Goal: Task Accomplishment & Management: Use online tool/utility

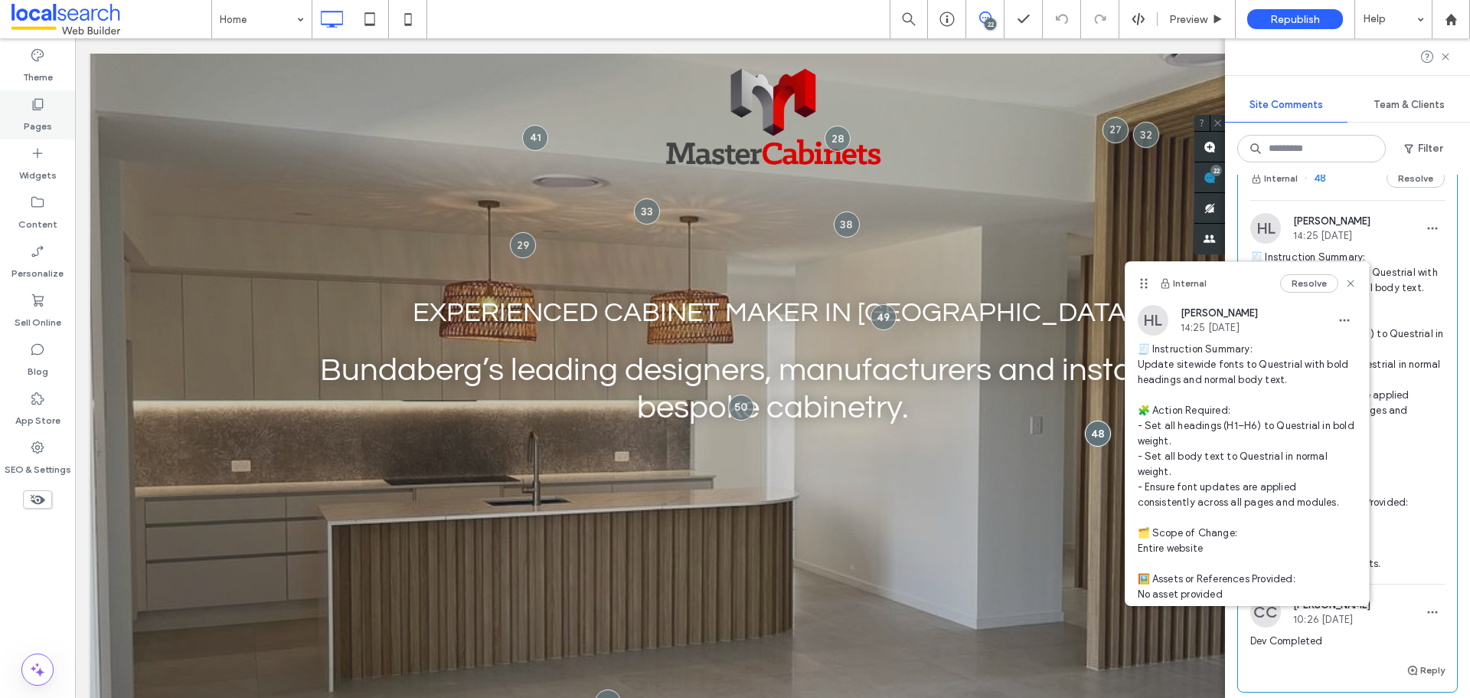
click at [46, 104] on div "Pages" at bounding box center [37, 114] width 75 height 49
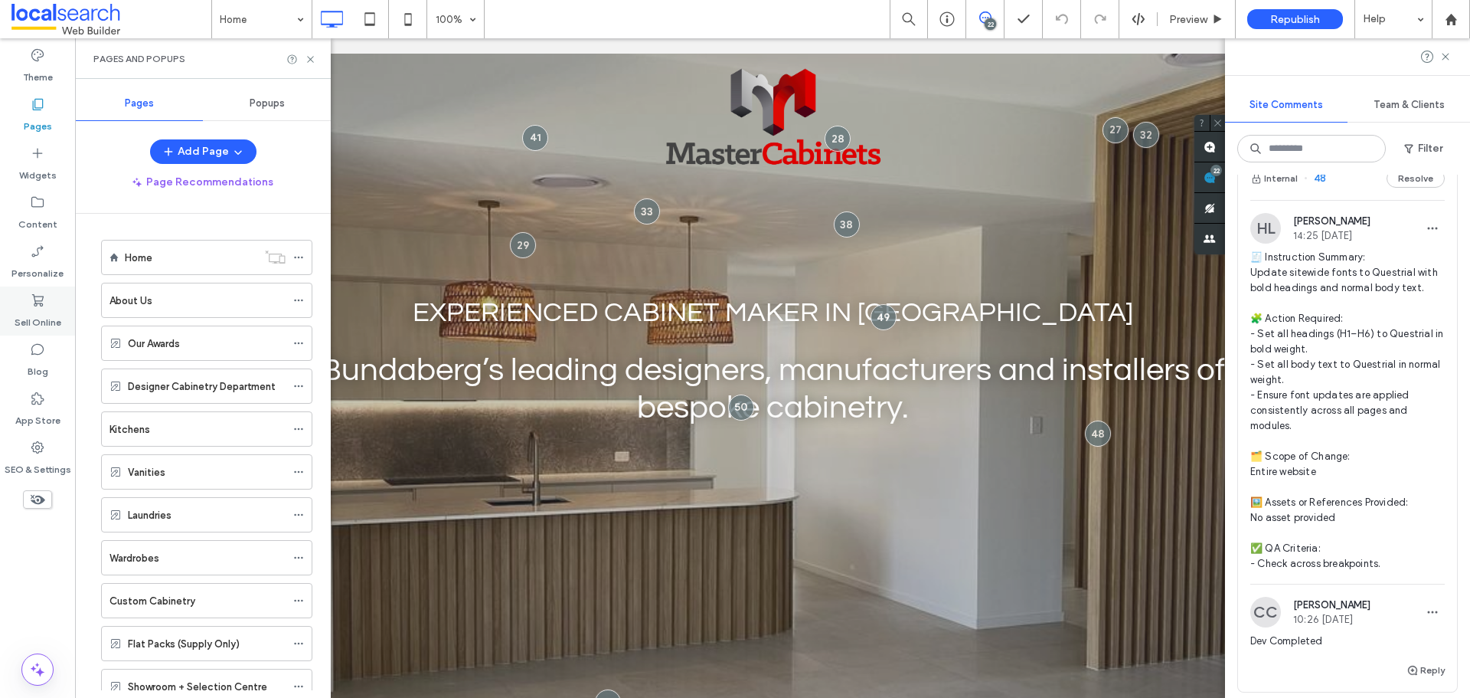
drag, startPoint x: 24, startPoint y: 53, endPoint x: 72, endPoint y: 290, distance: 242.2
click at [24, 54] on div "Theme" at bounding box center [37, 65] width 75 height 49
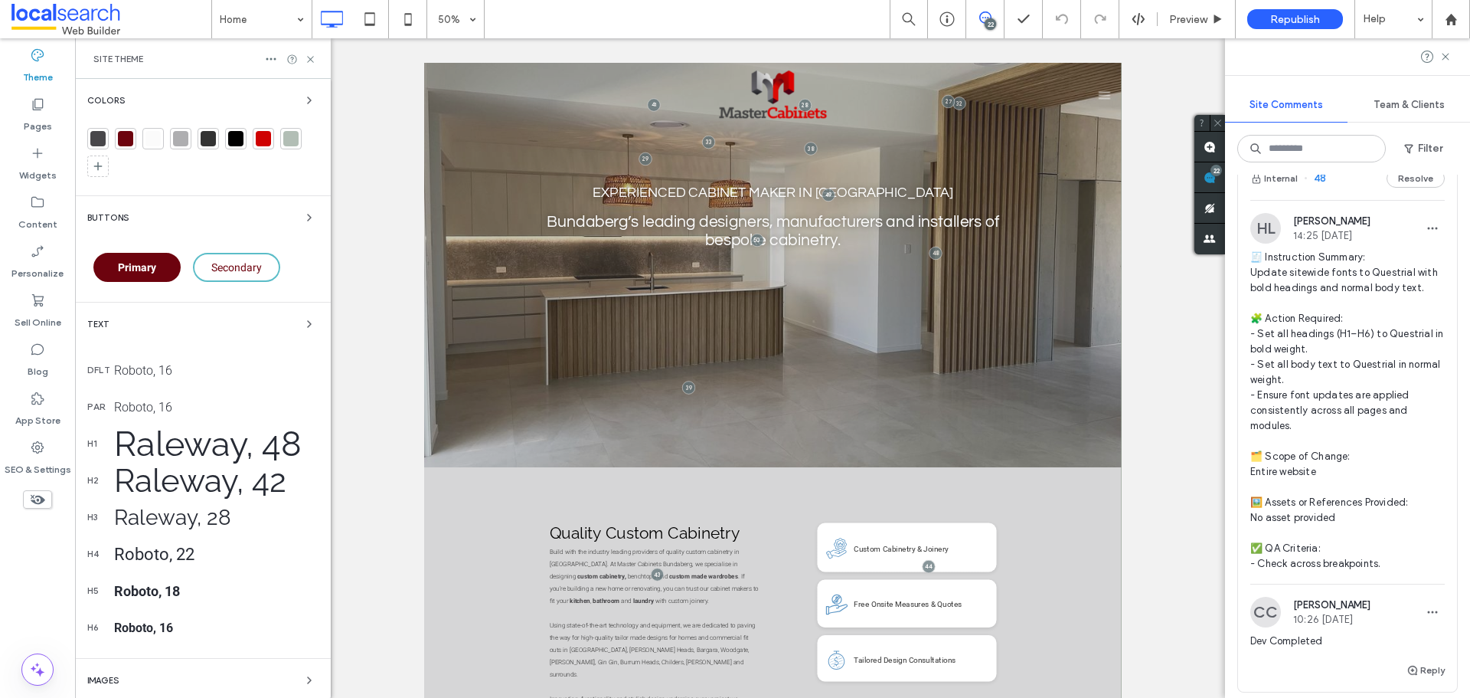
click at [171, 309] on div "Colors Buttons Primary Secondary Text dflt Roboto, 16 par Roboto, 16 h1 Raleway…" at bounding box center [203, 456] width 256 height 754
click at [300, 326] on span "button" at bounding box center [309, 324] width 18 height 18
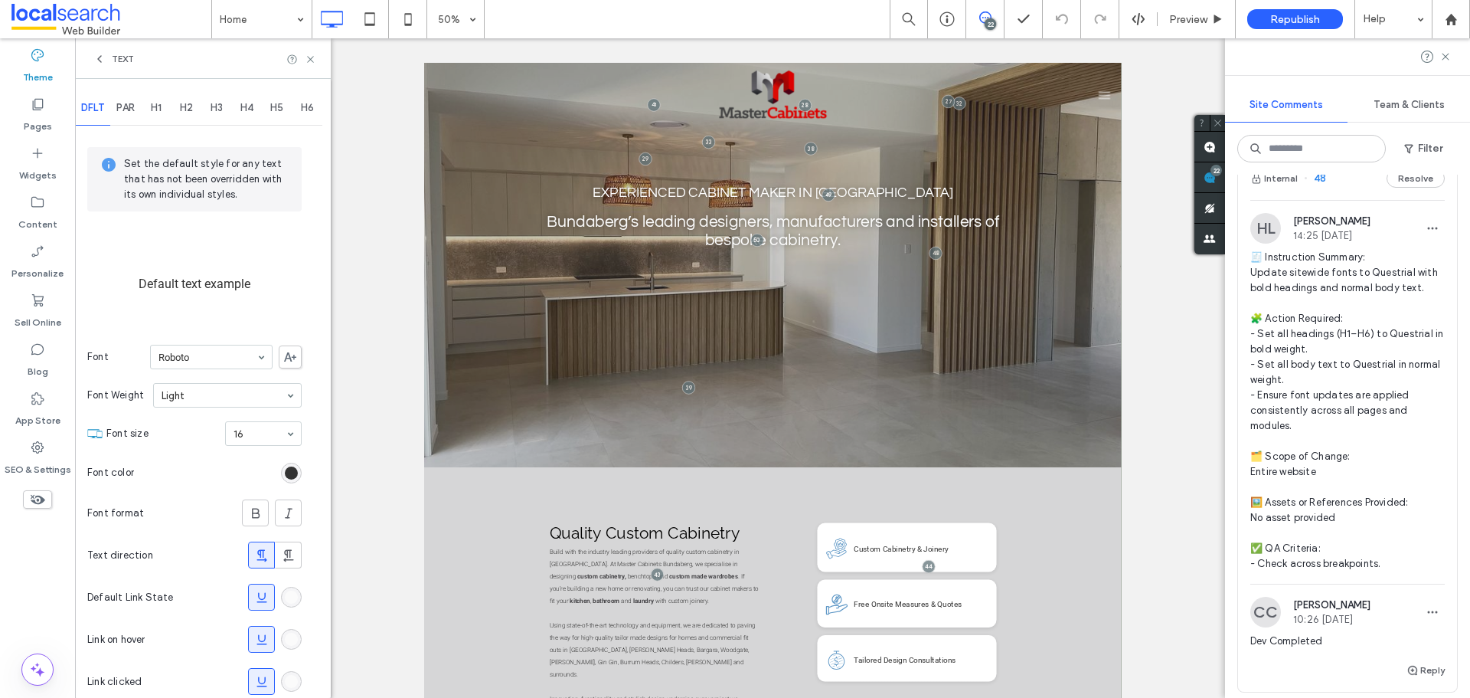
click at [157, 105] on span "H1" at bounding box center [156, 108] width 11 height 12
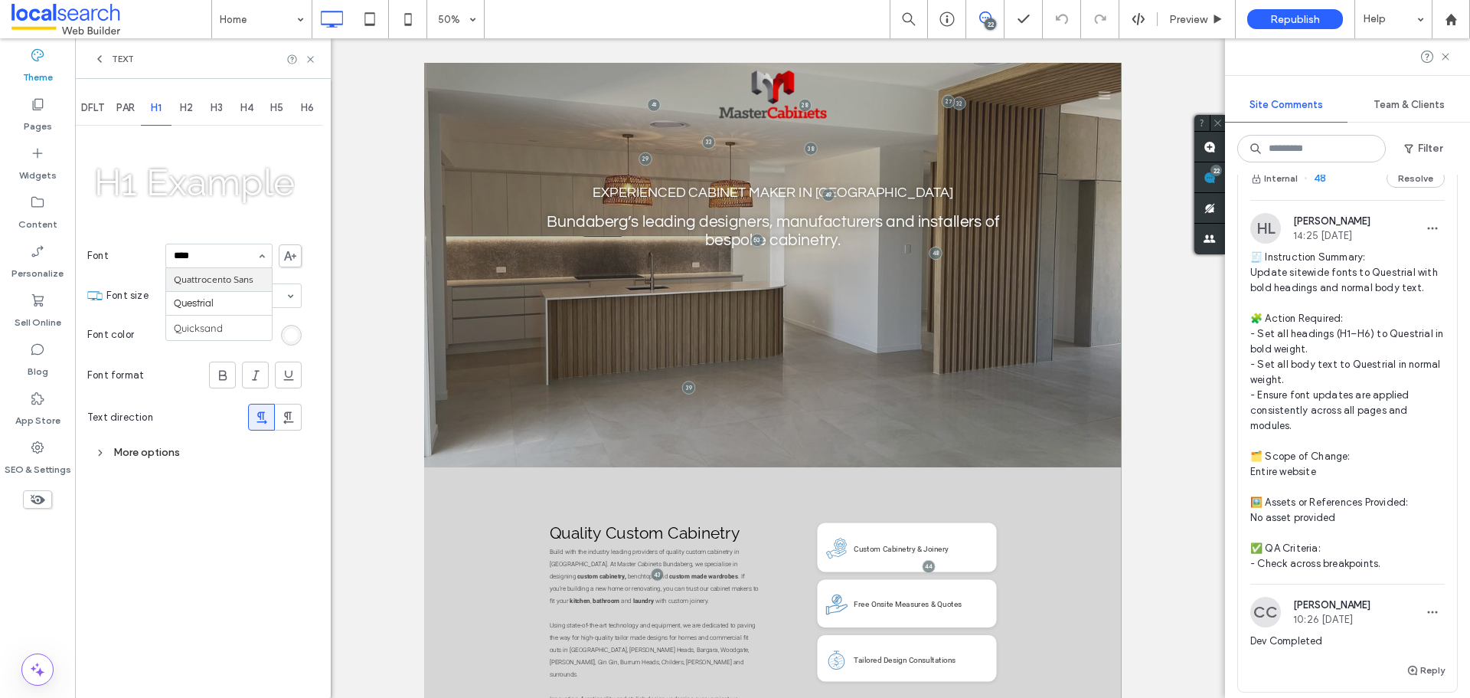
type input "*****"
click at [223, 374] on icon at bounding box center [222, 375] width 15 height 15
click at [191, 109] on span "H2" at bounding box center [186, 108] width 13 height 12
type input "*****"
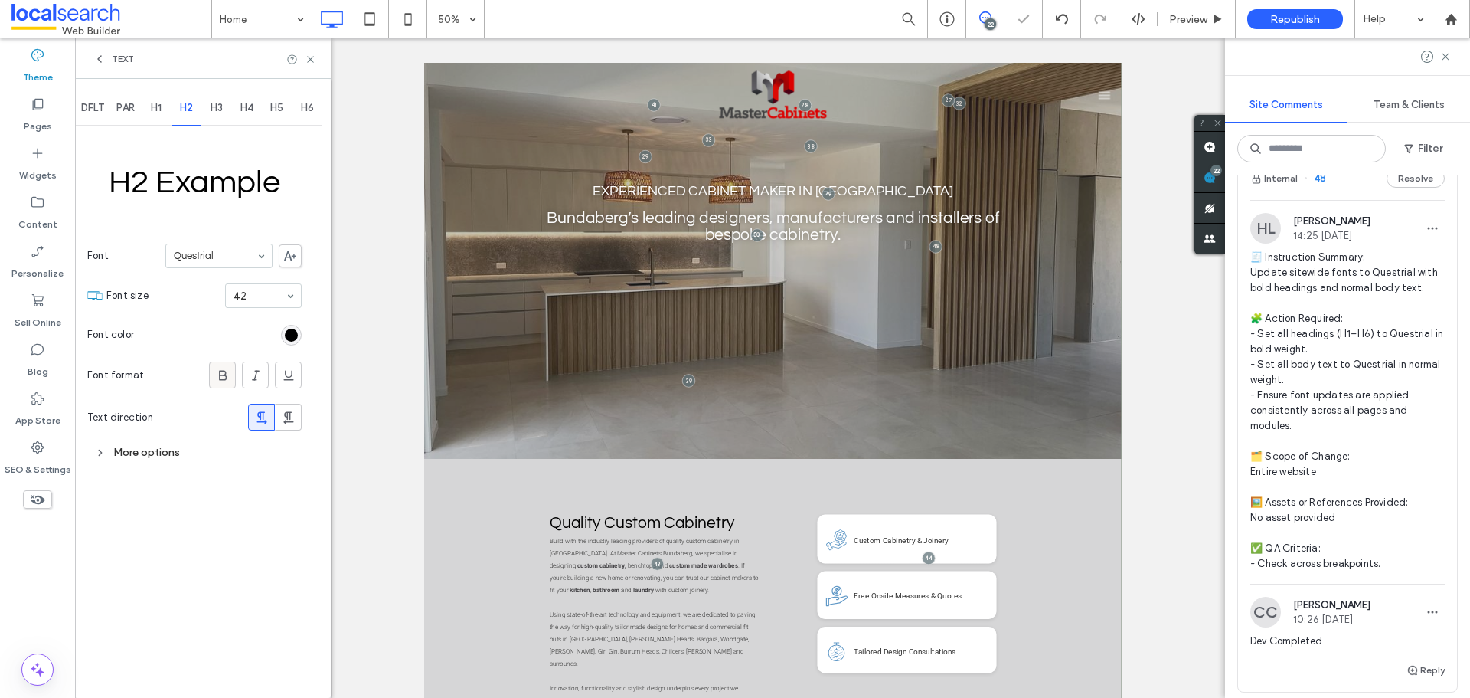
click at [228, 374] on icon at bounding box center [222, 375] width 15 height 15
click at [217, 109] on span "H3" at bounding box center [217, 108] width 12 height 12
type input "****"
click at [221, 370] on use at bounding box center [223, 375] width 8 height 10
click at [250, 106] on span "H4" at bounding box center [246, 108] width 13 height 12
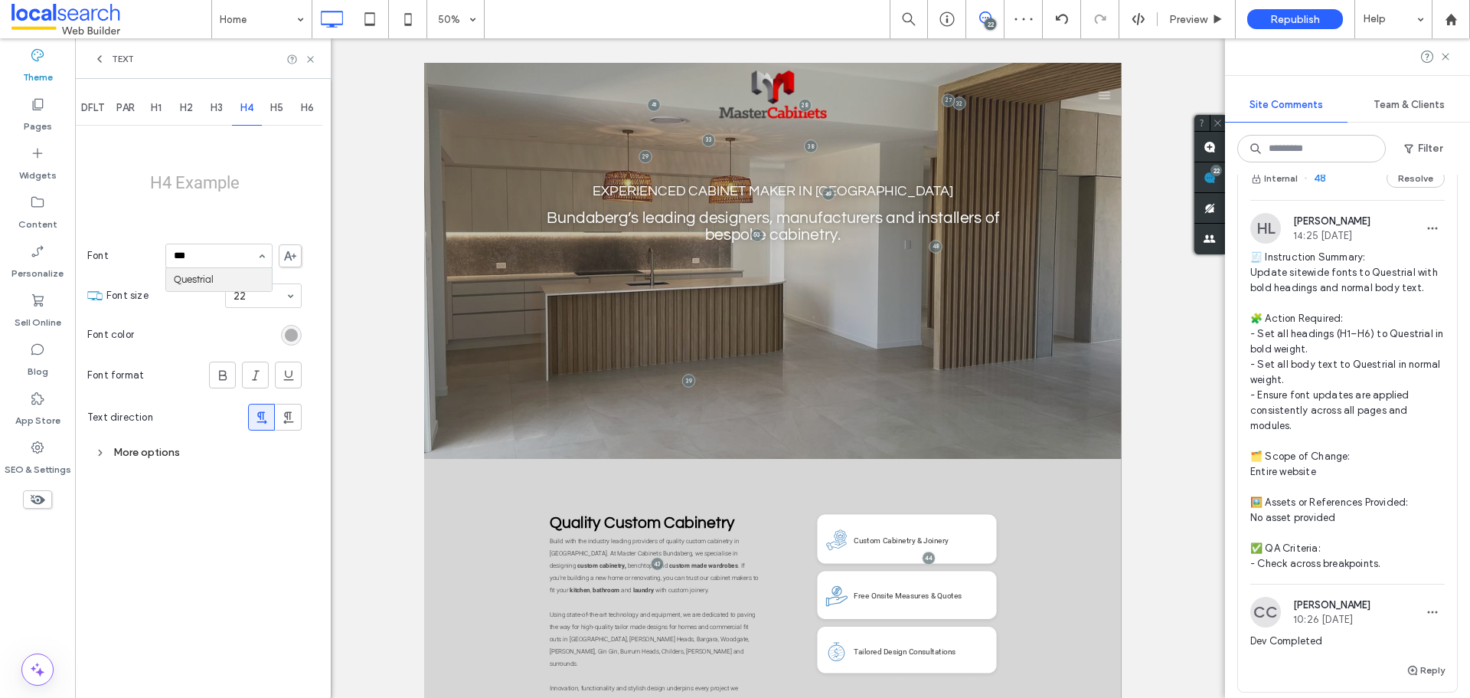
type input "****"
click at [218, 371] on icon at bounding box center [222, 375] width 15 height 15
click at [283, 111] on span "H5" at bounding box center [276, 108] width 13 height 12
type input "*****"
click at [308, 105] on span "H6" at bounding box center [307, 108] width 13 height 12
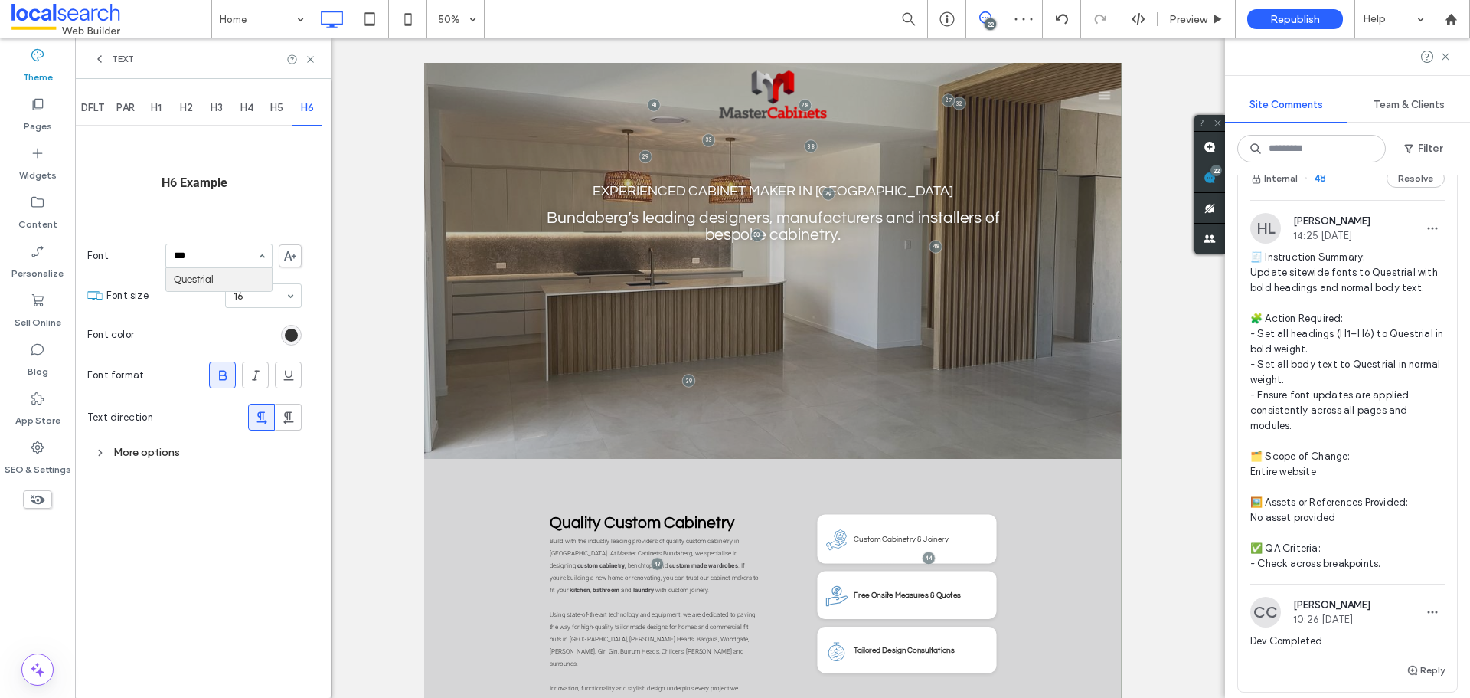
type input "****"
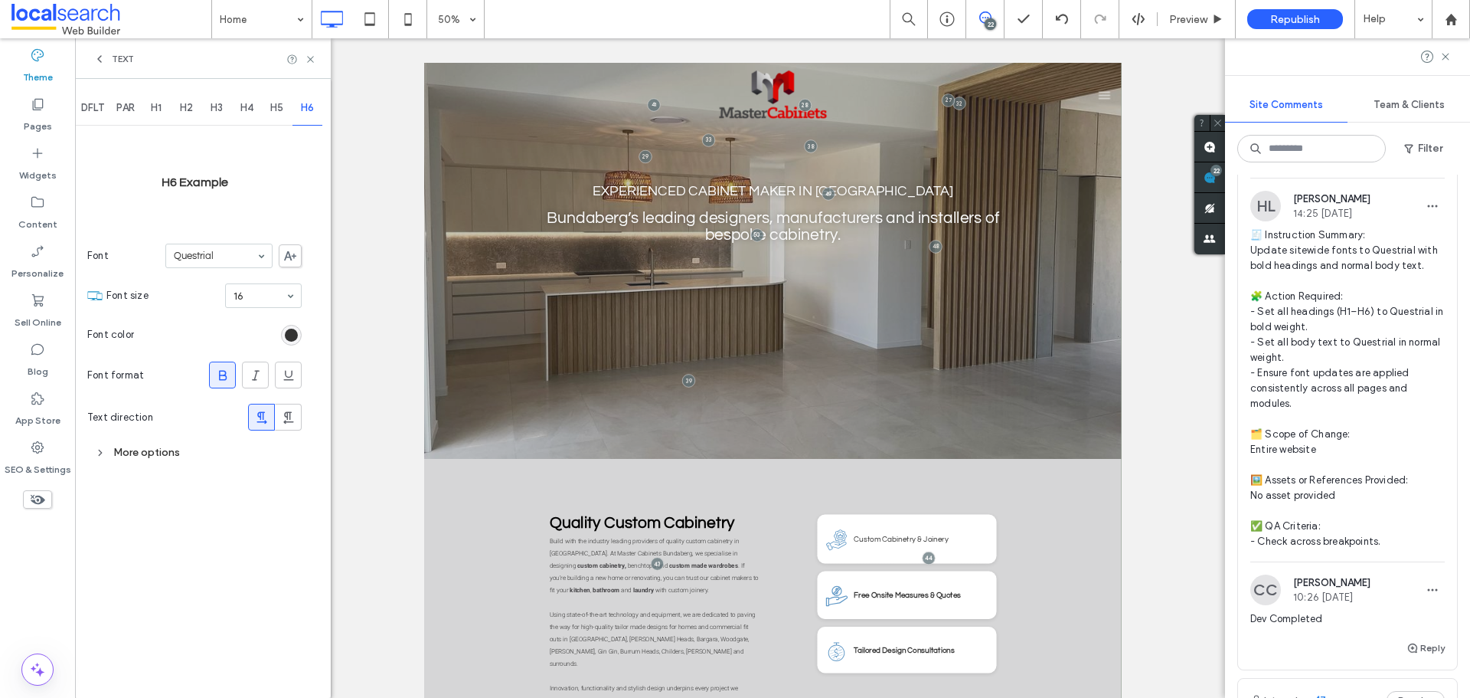
scroll to position [1149, 0]
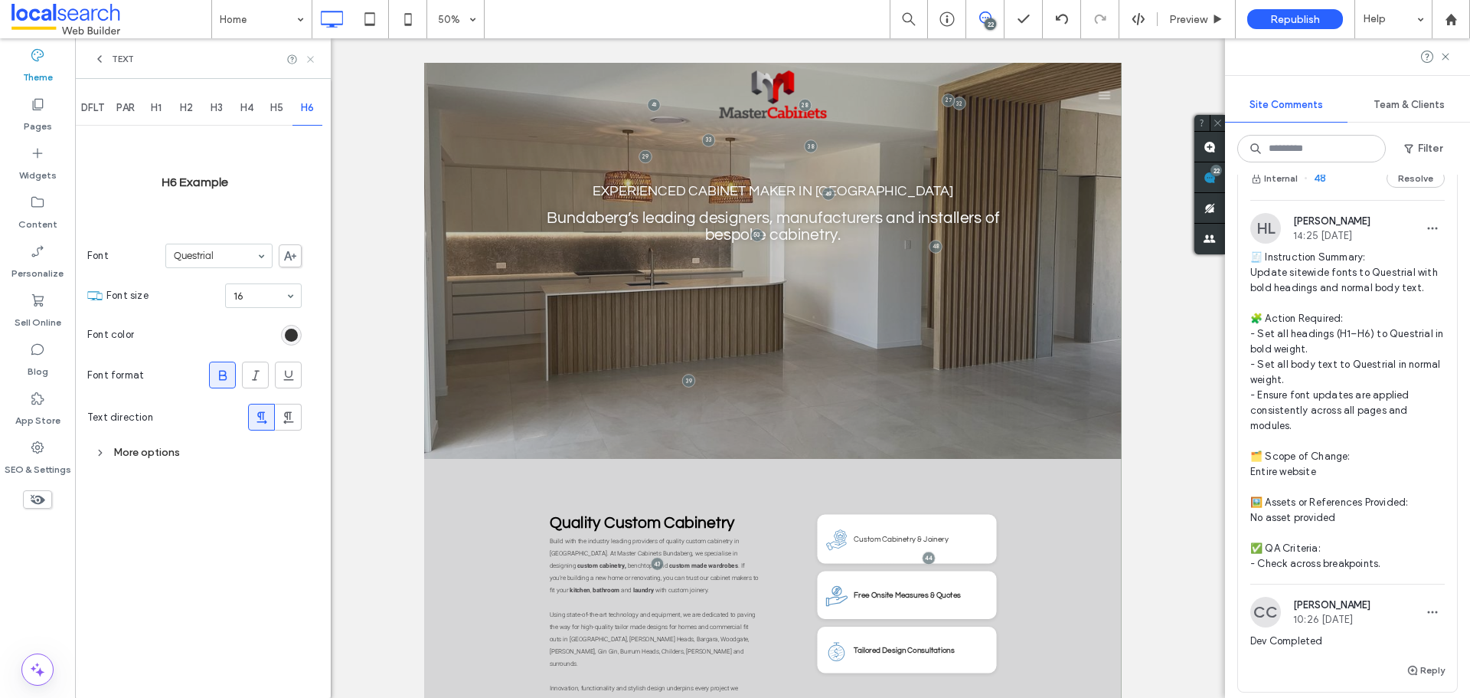
drag, startPoint x: 633, startPoint y: 287, endPoint x: 315, endPoint y: 57, distance: 393.2
click at [315, 57] on icon at bounding box center [310, 59] width 11 height 11
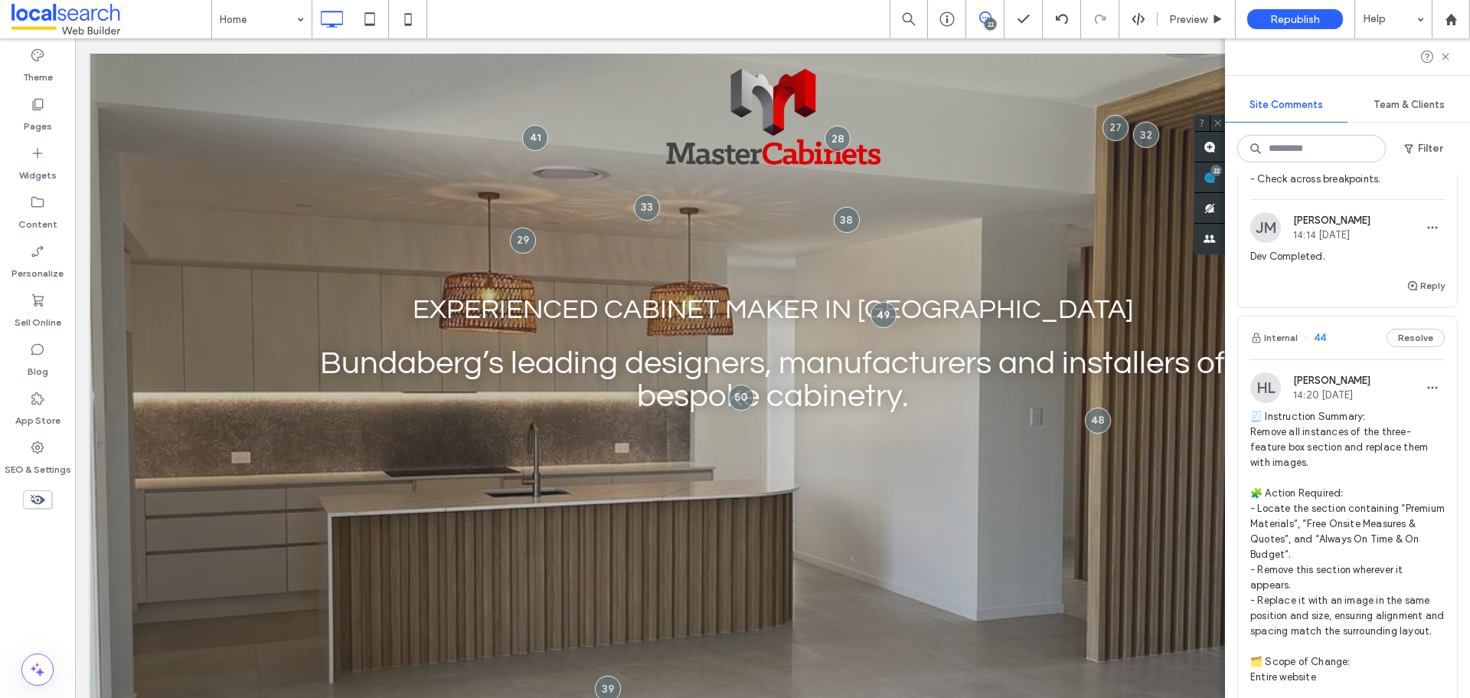
scroll to position [3293, 0]
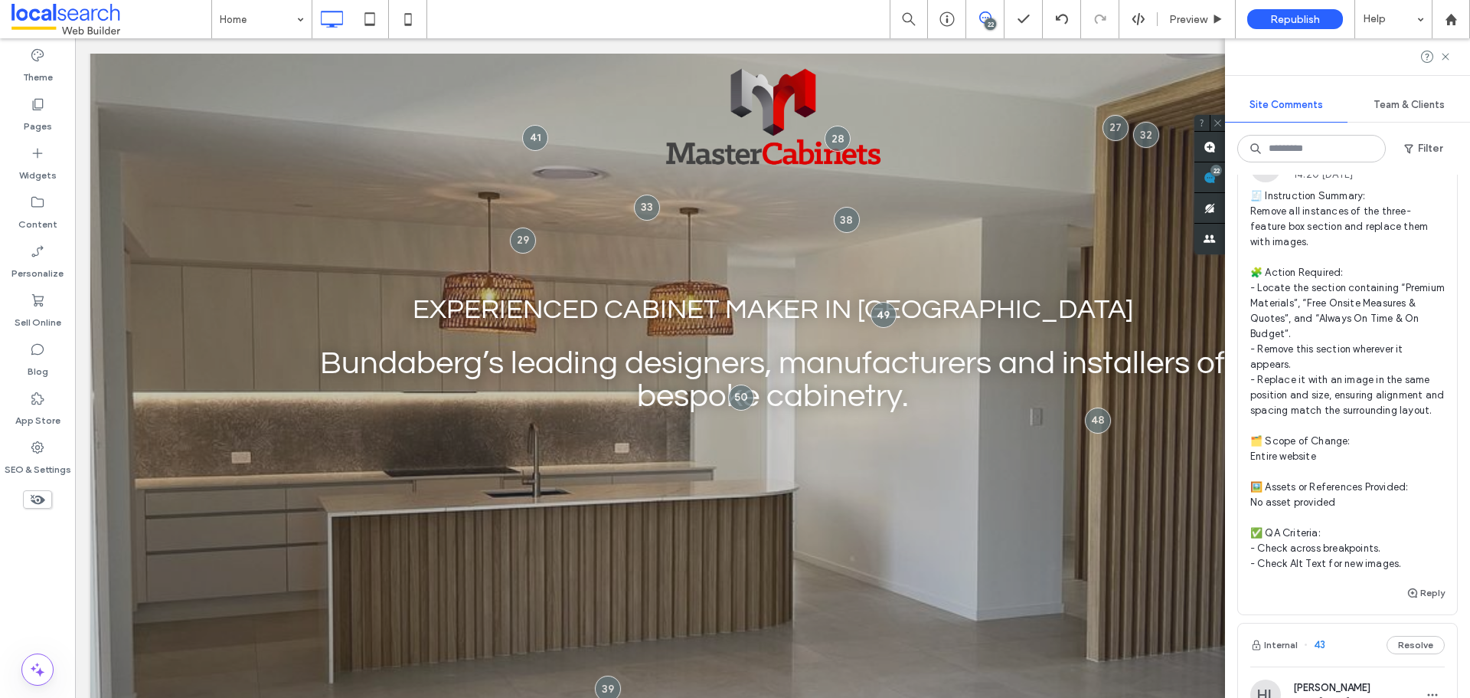
click at [1175, 399] on span "🧾 Instruction Summary: Remove all instances of the three-feature box section an…" at bounding box center [1347, 379] width 194 height 383
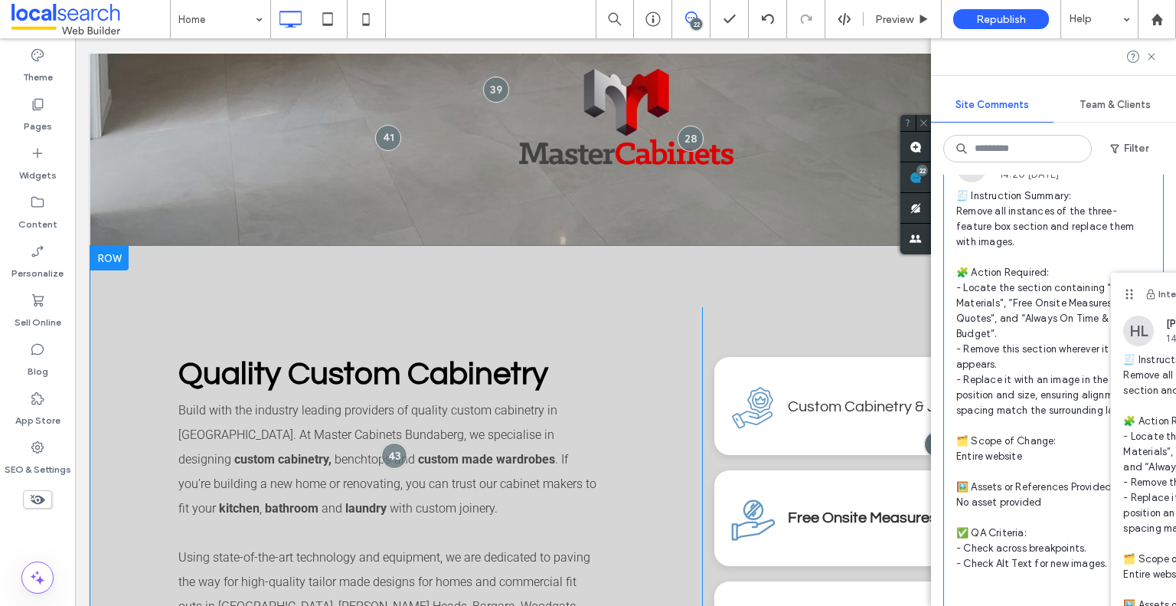
click at [672, 380] on div "Quality Custom Cabinetry Build with the industry leading providers of quality c…" at bounding box center [434, 559] width 536 height 505
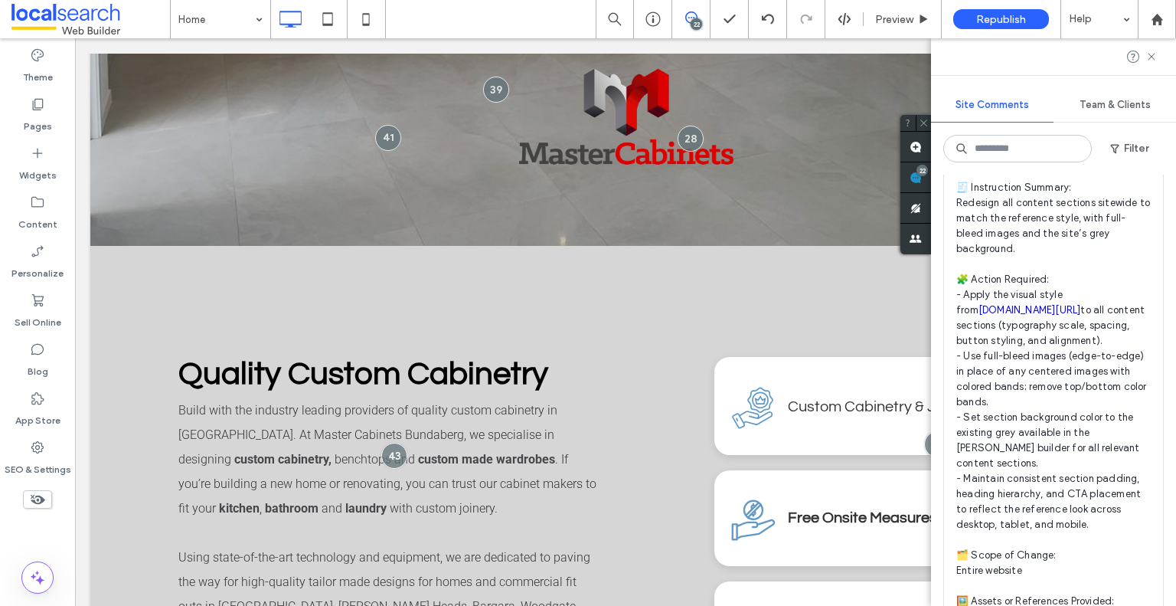
scroll to position [3752, 0]
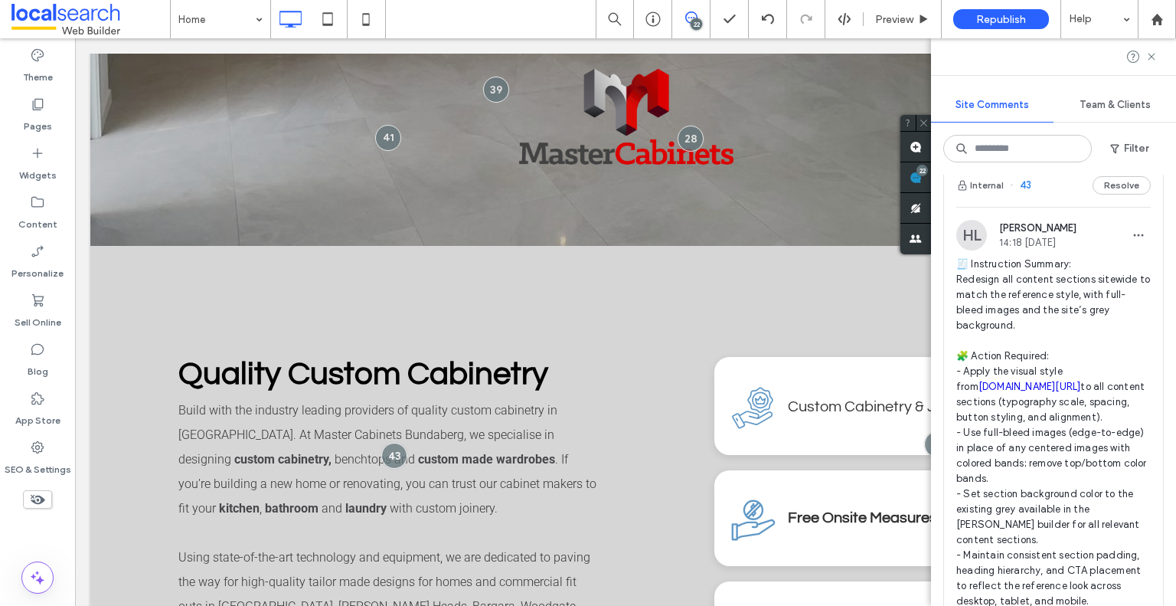
click at [1113, 355] on span "🧾 Instruction Summary: Redesign all content sections sitewide to match the refe…" at bounding box center [1053, 494] width 194 height 475
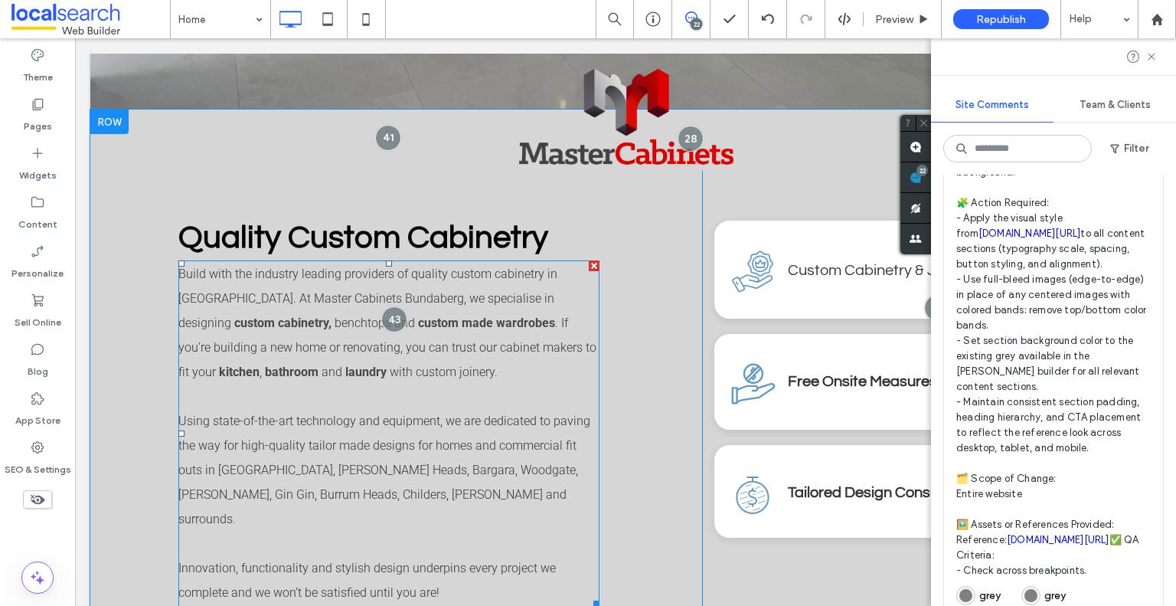
scroll to position [763, 0]
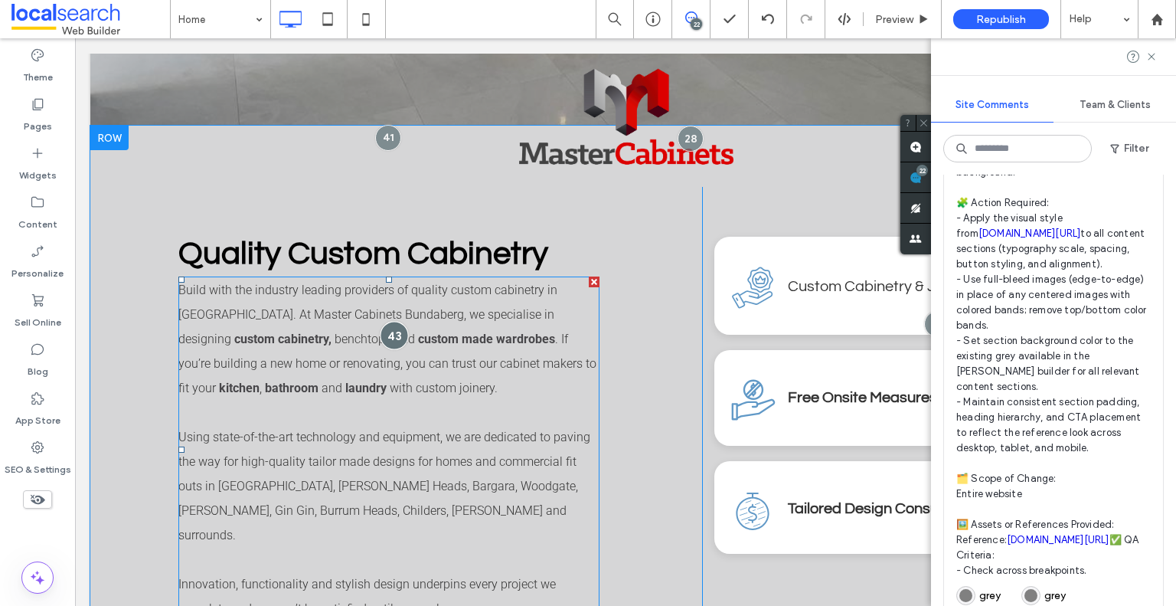
click at [393, 325] on div at bounding box center [394, 335] width 28 height 28
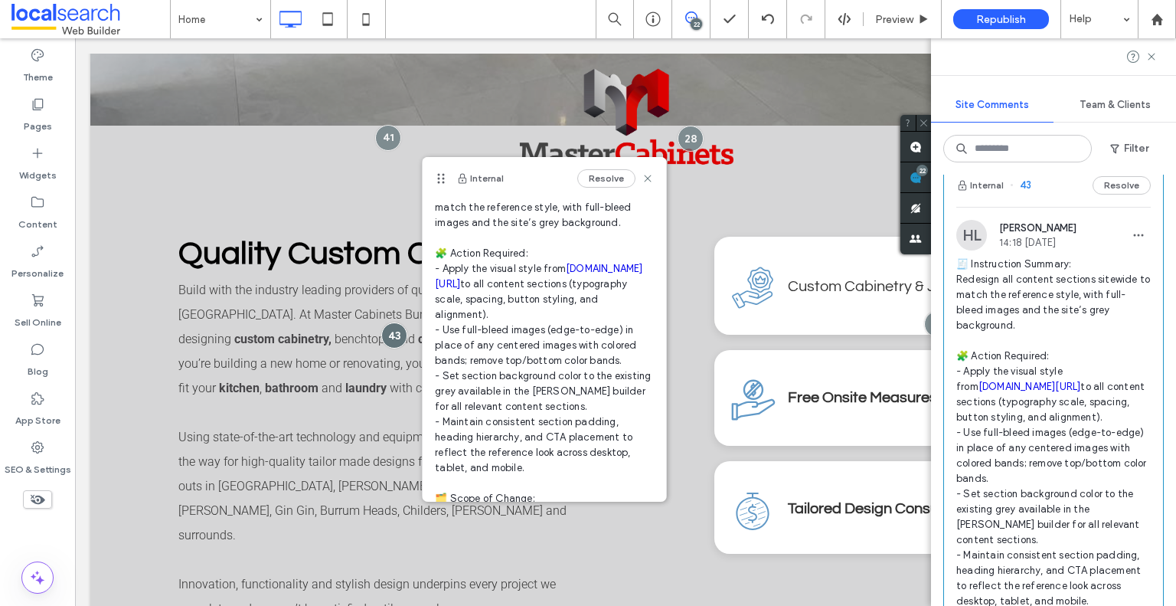
scroll to position [0, 0]
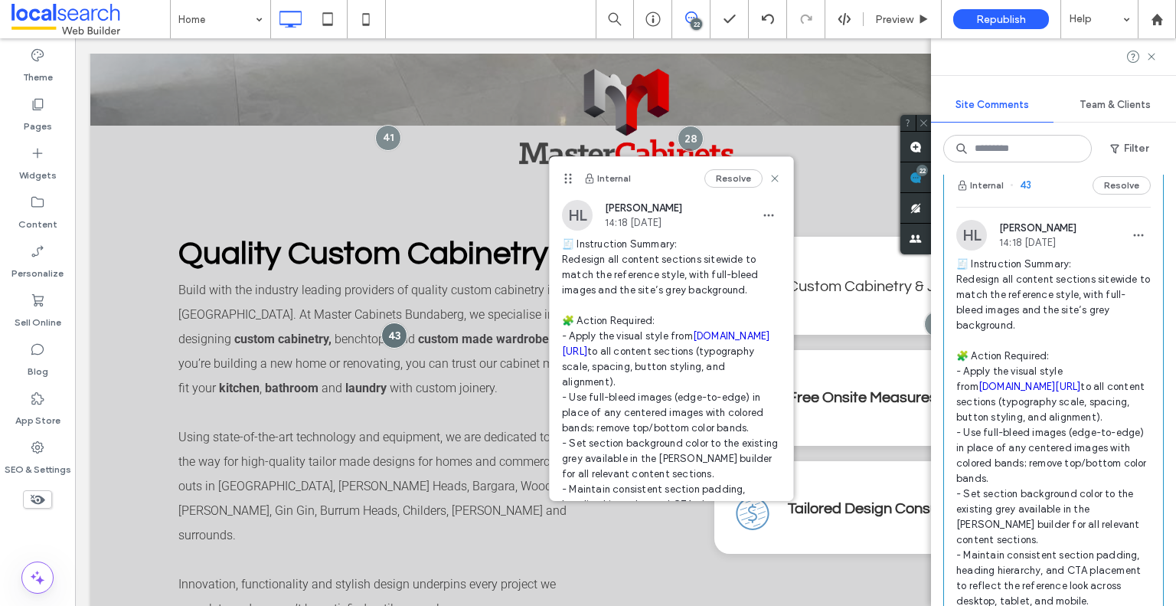
drag, startPoint x: 441, startPoint y: 180, endPoint x: 601, endPoint y: 175, distance: 160.1
click at [574, 175] on icon at bounding box center [568, 178] width 12 height 12
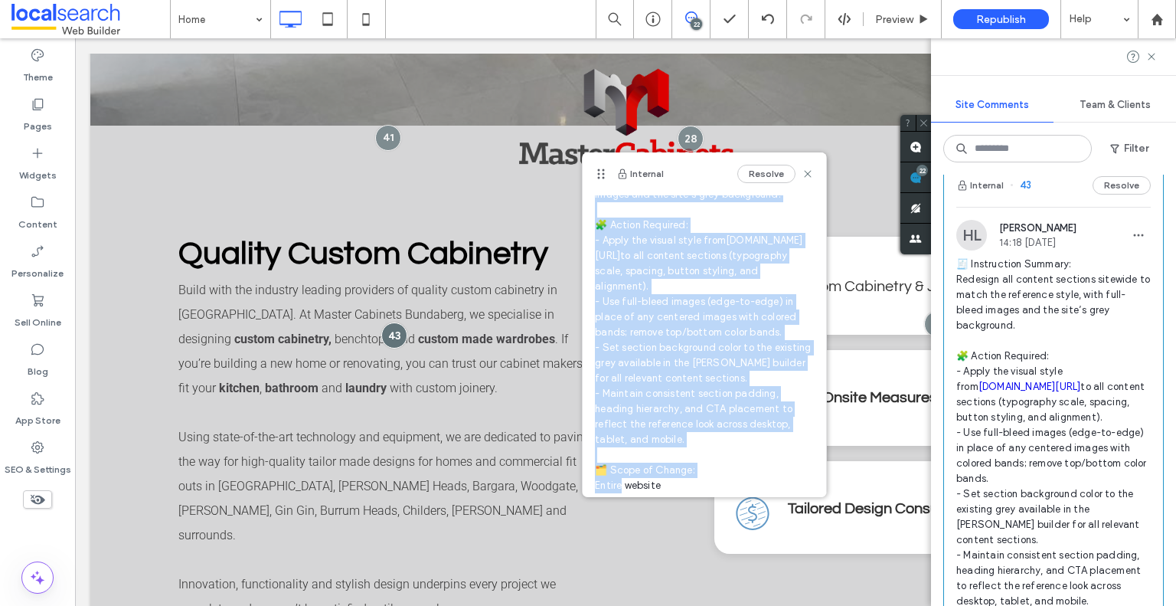
scroll to position [298, 0]
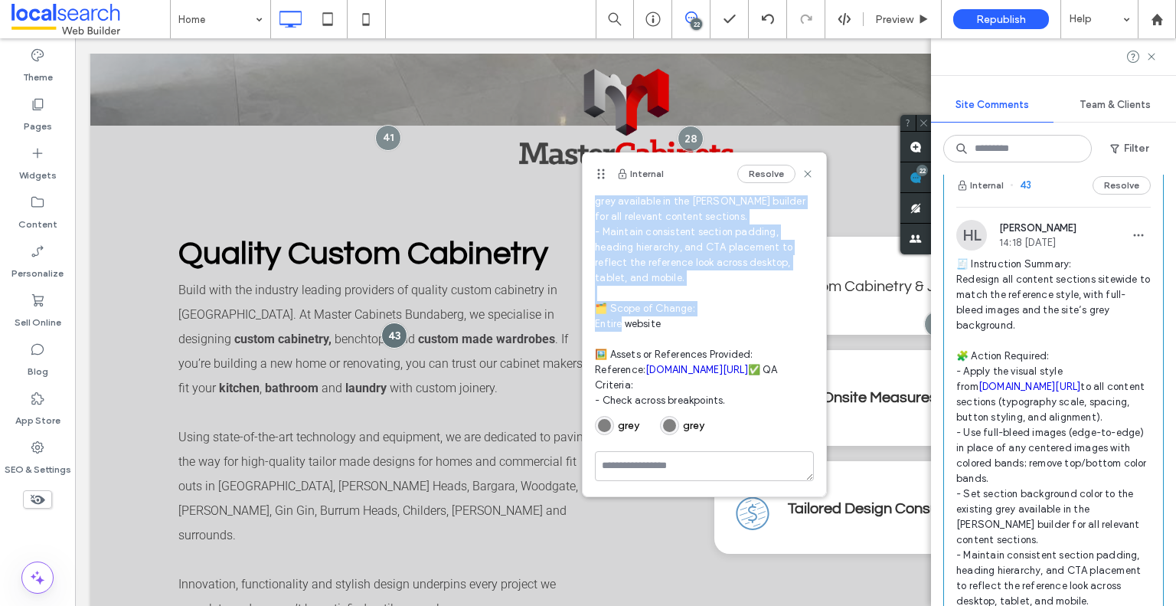
drag, startPoint x: 597, startPoint y: 241, endPoint x: 749, endPoint y: 361, distance: 193.0
click at [749, 361] on span "🧾 Instruction Summary: Redesign all content sections sitewide to match the refe…" at bounding box center [704, 193] width 219 height 429
copy span "🧾 Instruction Summary: Redesign all content sections sitewide to match the refe…"
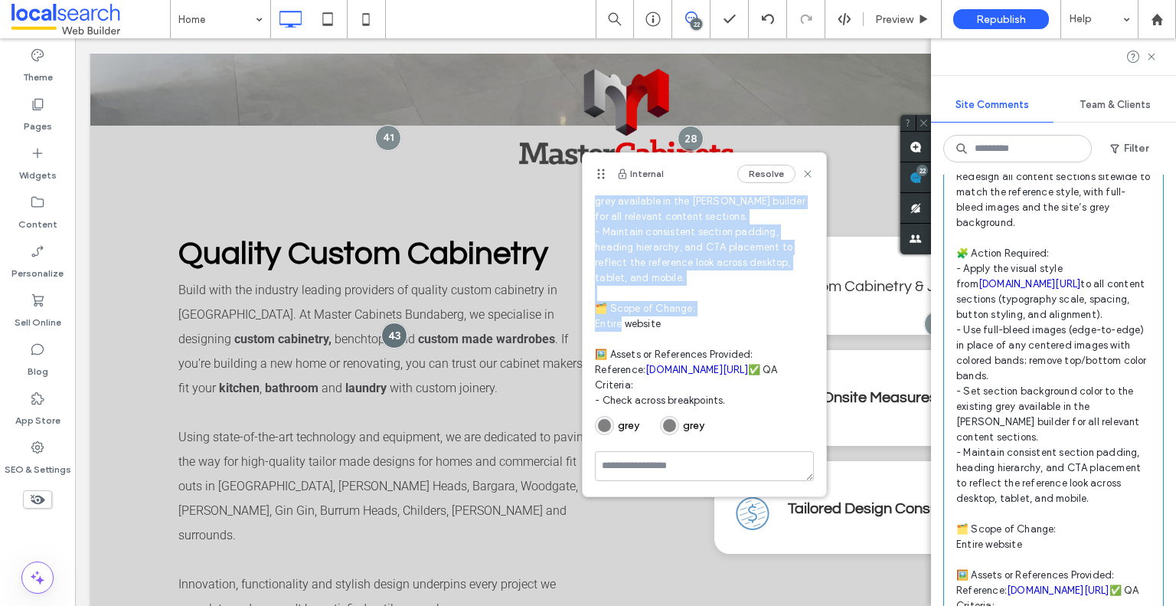
scroll to position [3982, 0]
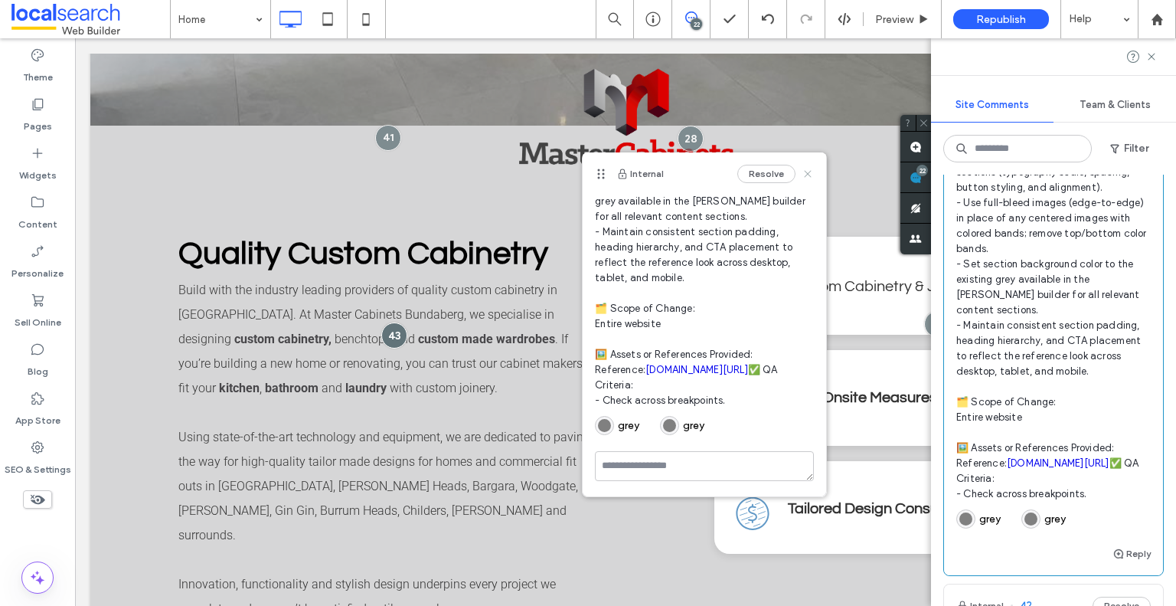
click at [802, 171] on icon at bounding box center [808, 174] width 12 height 12
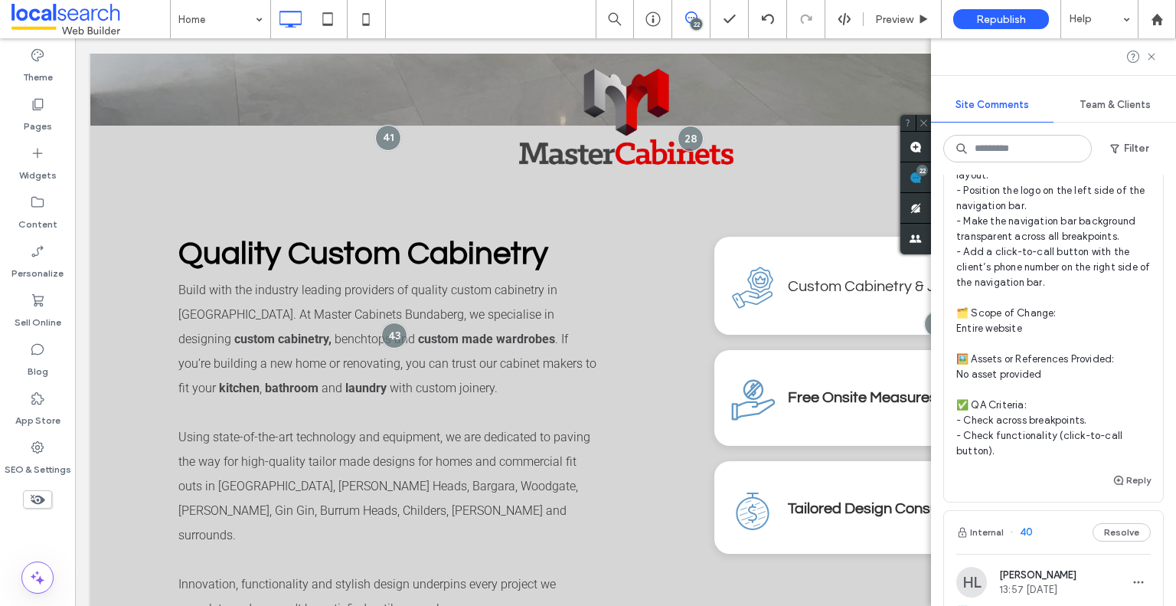
scroll to position [5130, 0]
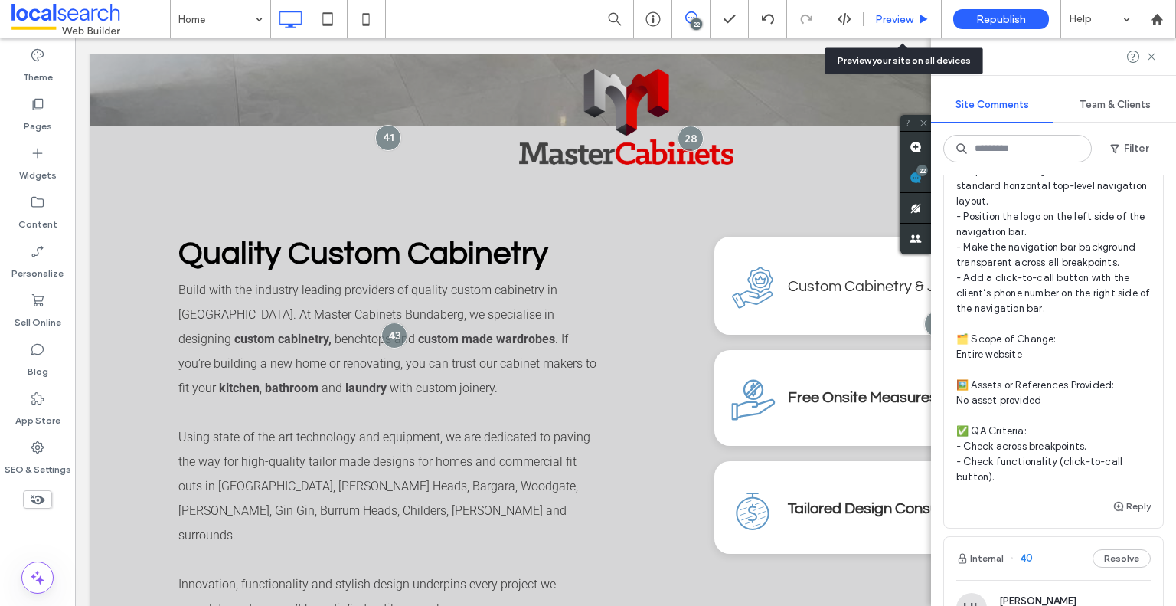
click at [893, 18] on span "Preview" at bounding box center [894, 19] width 38 height 13
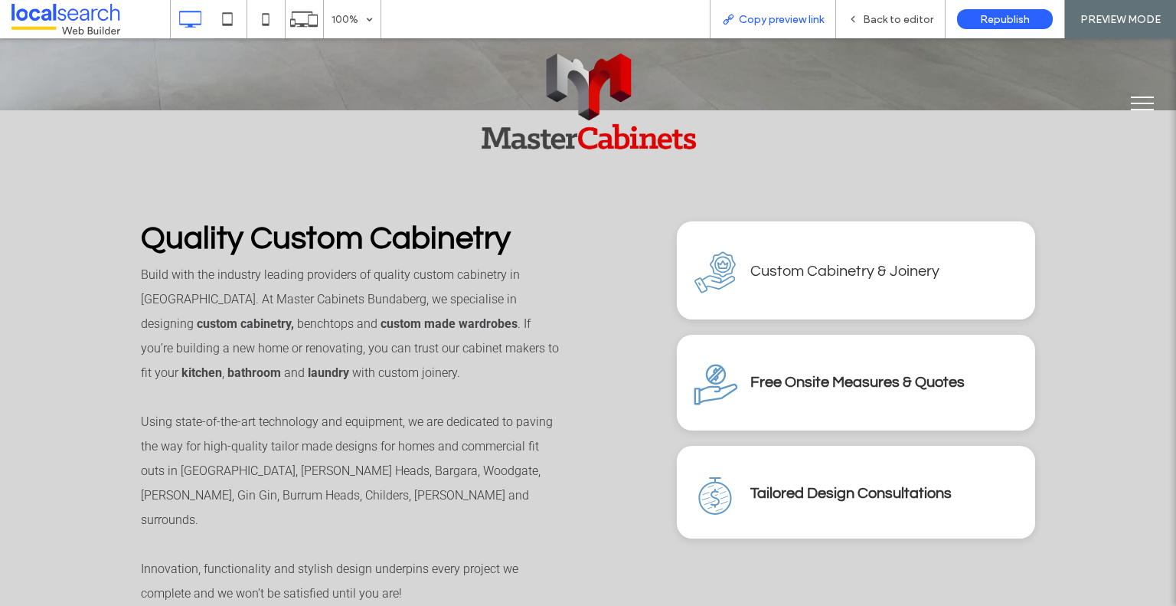
click at [796, 22] on span "Copy preview link" at bounding box center [781, 19] width 85 height 13
click at [885, 24] on span "Back to editor" at bounding box center [898, 19] width 70 height 13
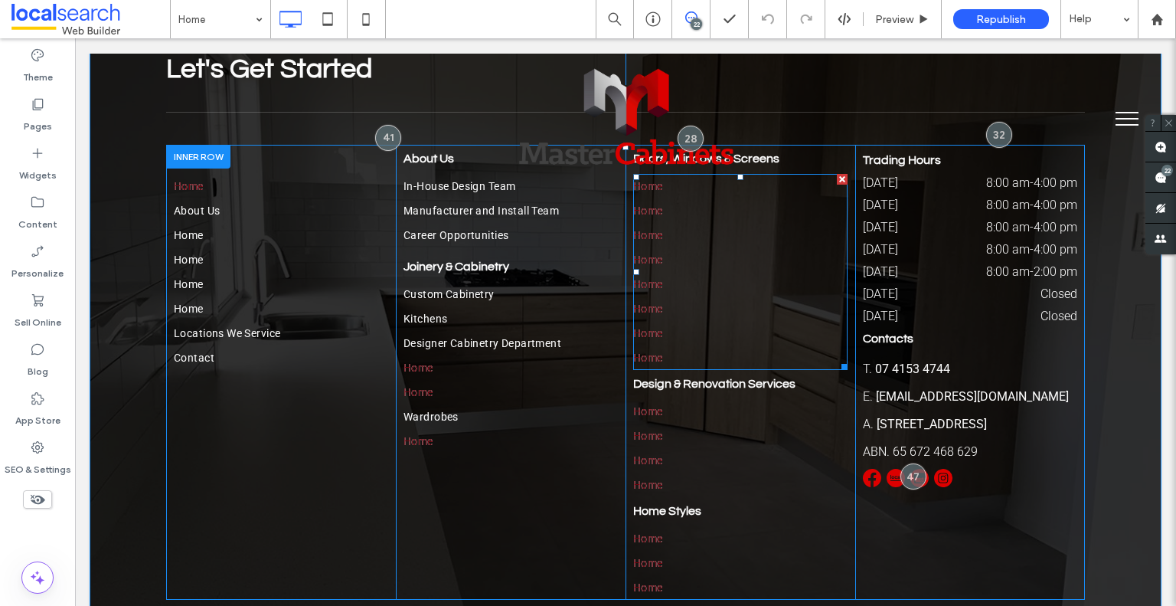
scroll to position [5295, 0]
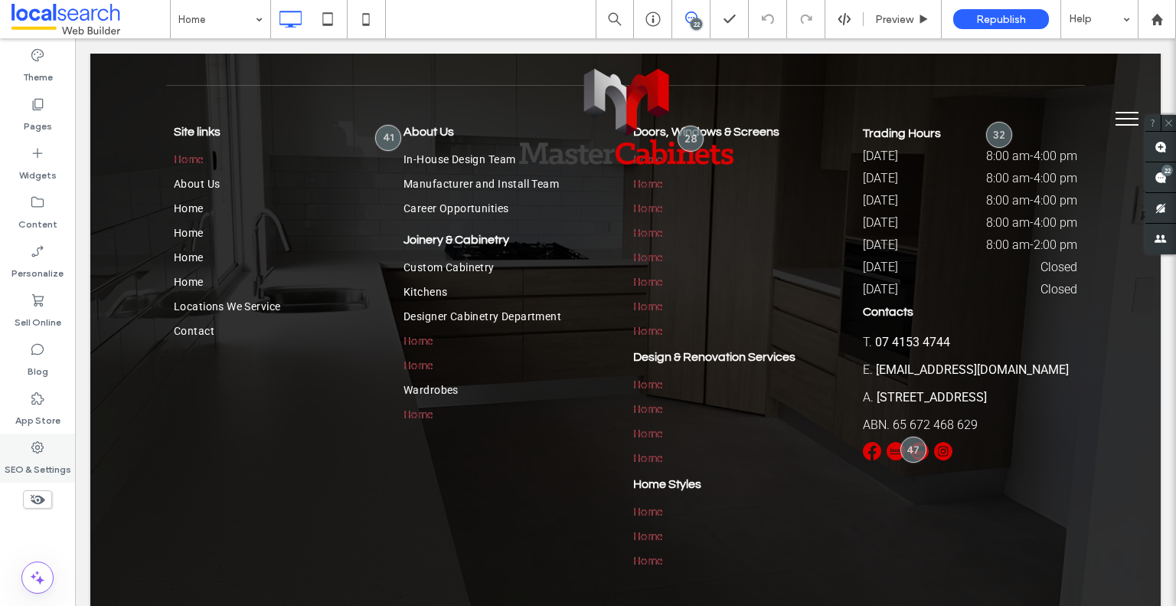
click at [49, 446] on div "SEO & Settings" at bounding box center [37, 457] width 75 height 49
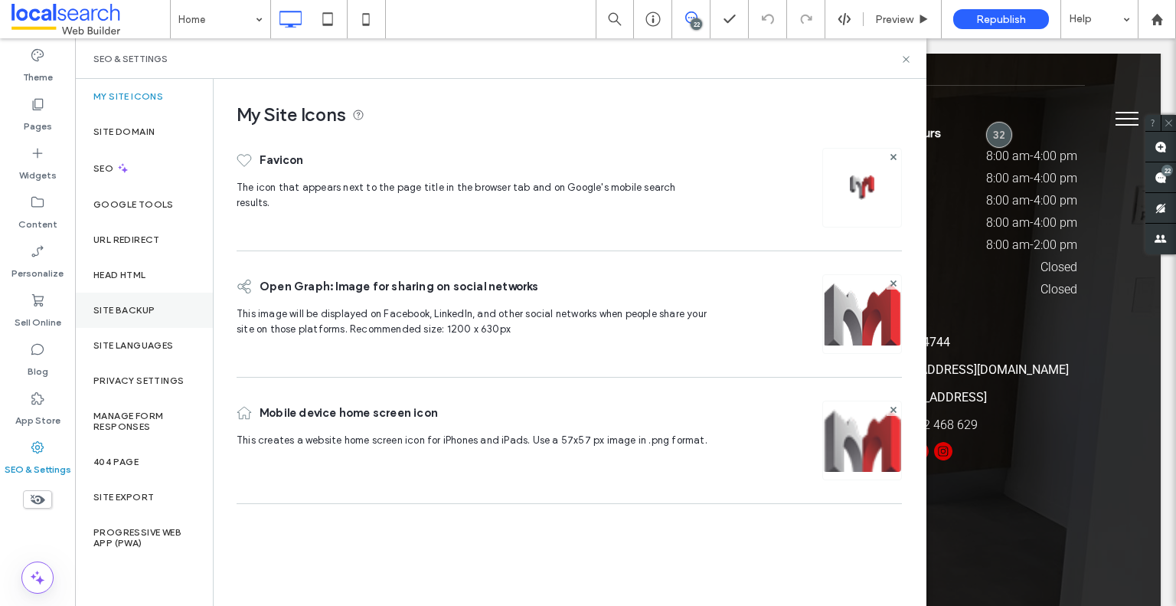
click at [147, 314] on label "Site Backup" at bounding box center [123, 310] width 61 height 11
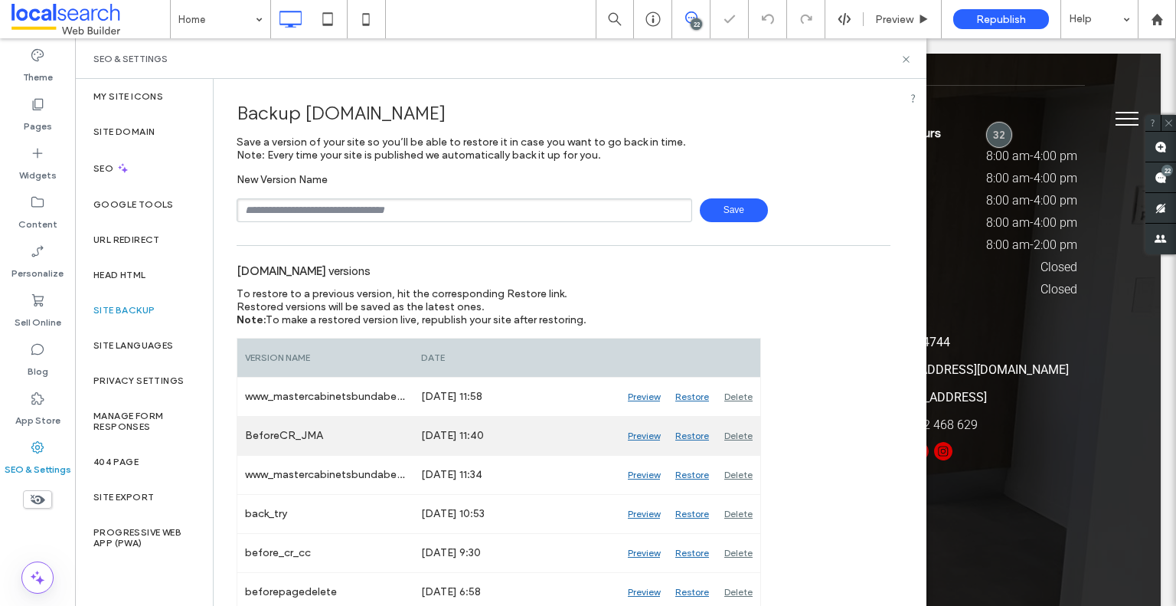
click at [648, 431] on div "Preview" at bounding box center [643, 436] width 47 height 38
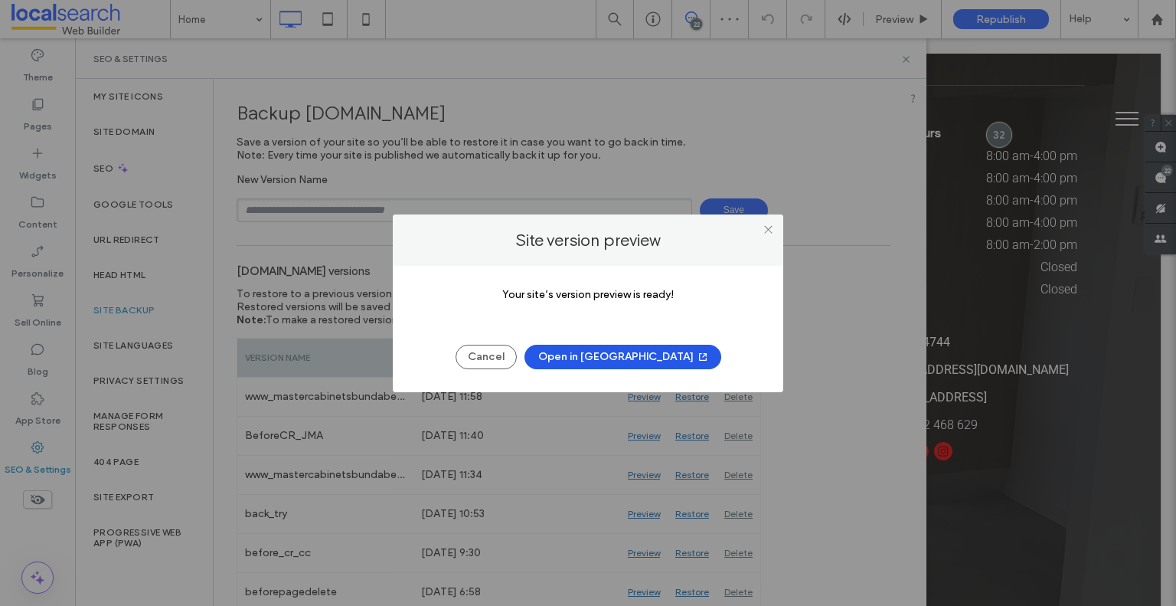
click at [617, 364] on button "Open in [GEOGRAPHIC_DATA]" at bounding box center [623, 357] width 197 height 25
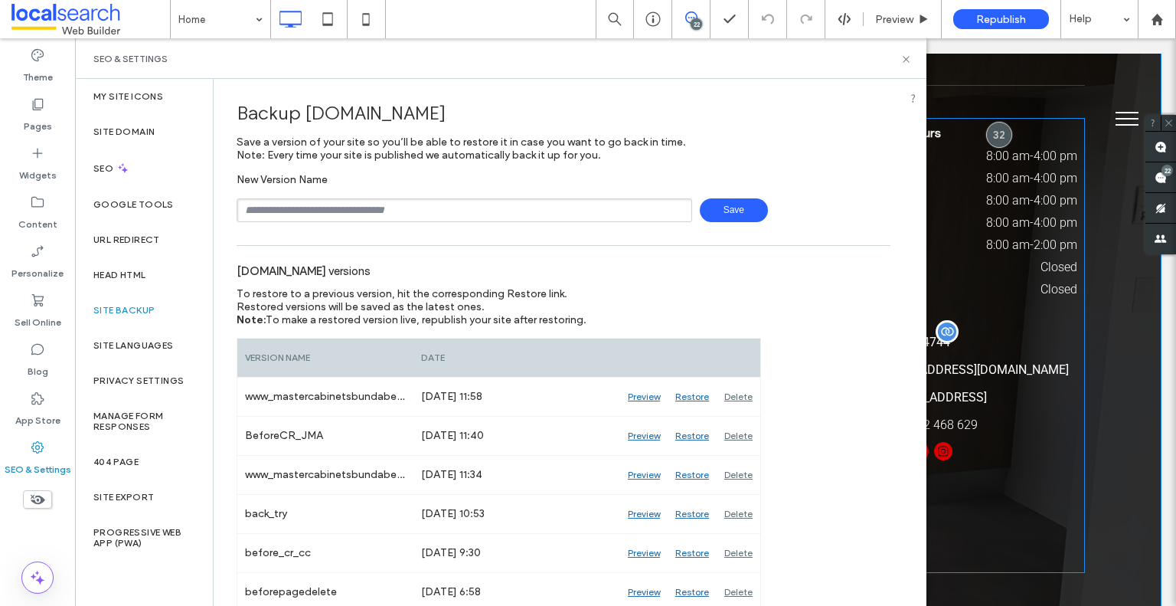
scroll to position [383, 0]
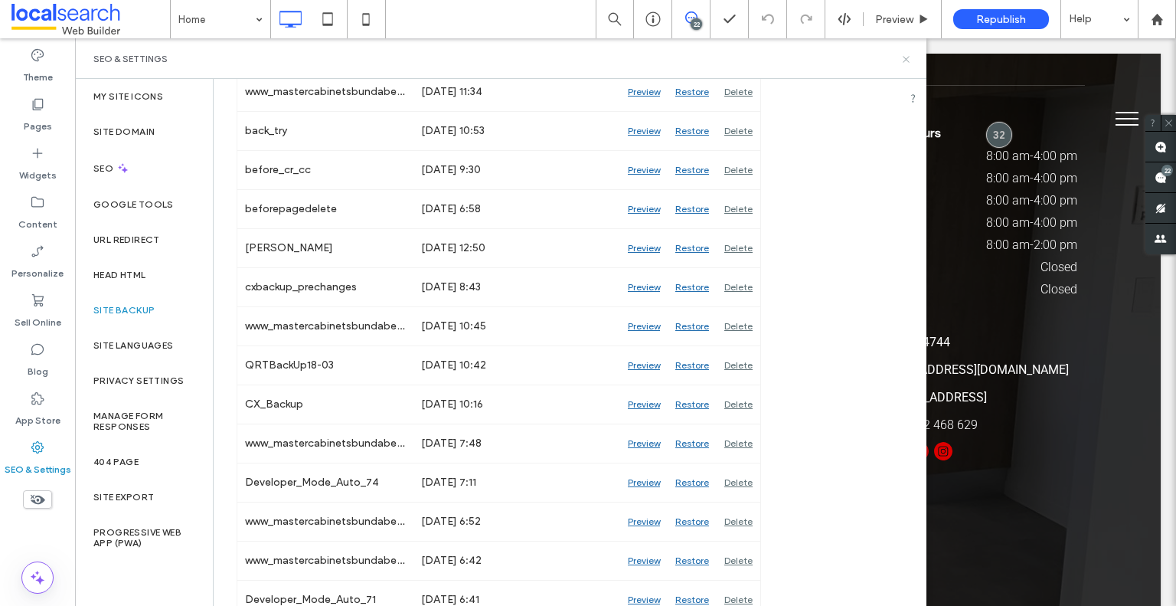
click at [909, 57] on icon at bounding box center [905, 59] width 11 height 11
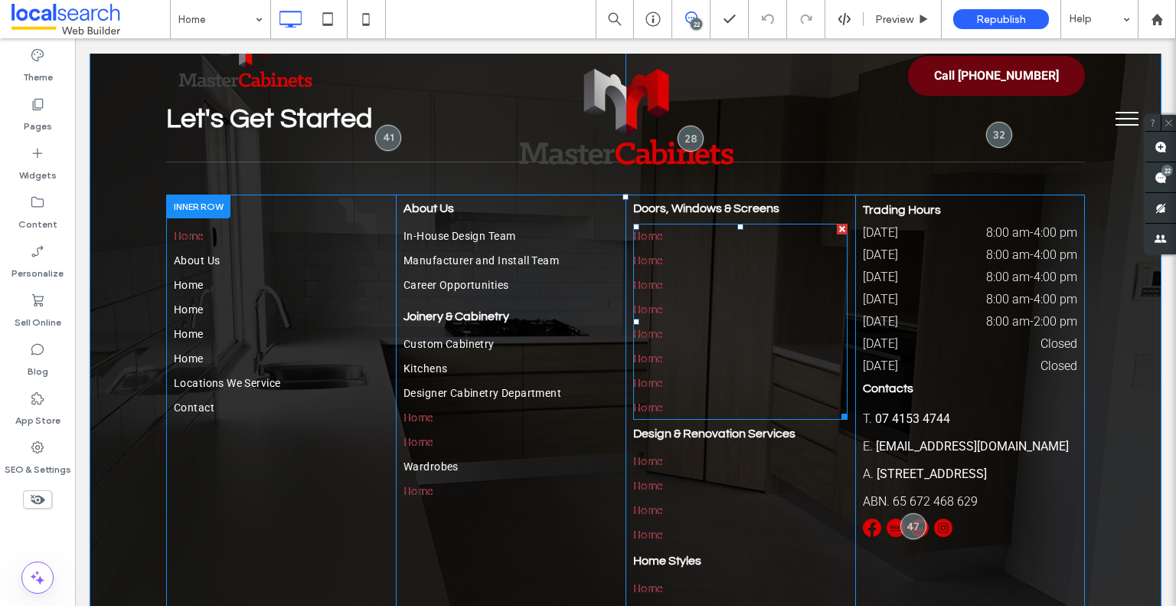
scroll to position [5142, 0]
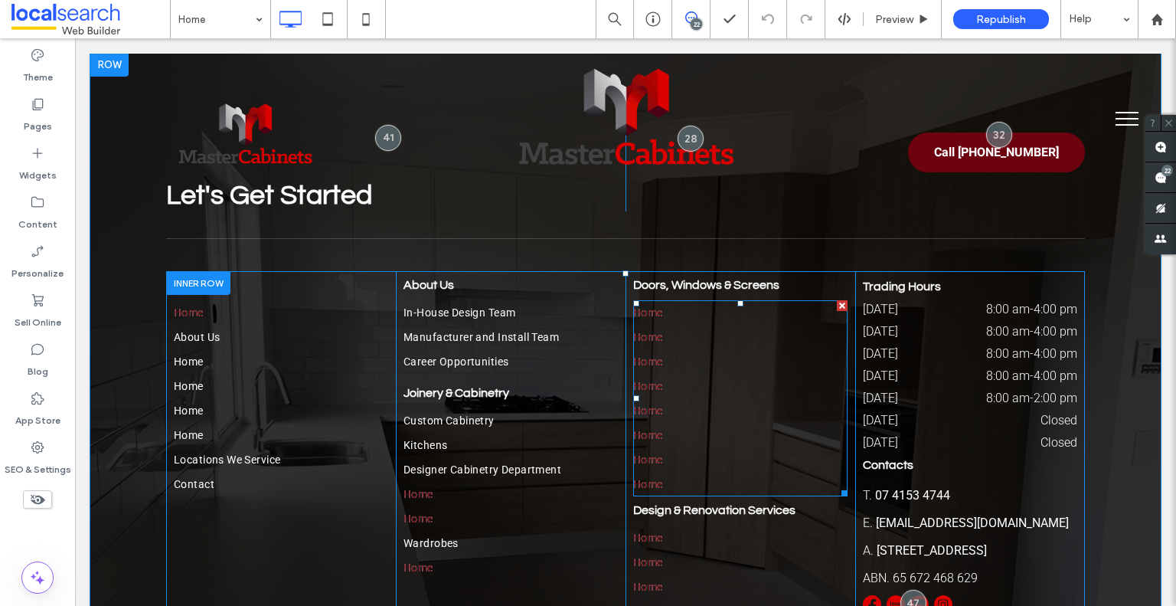
click at [676, 374] on link "Home" at bounding box center [740, 386] width 214 height 25
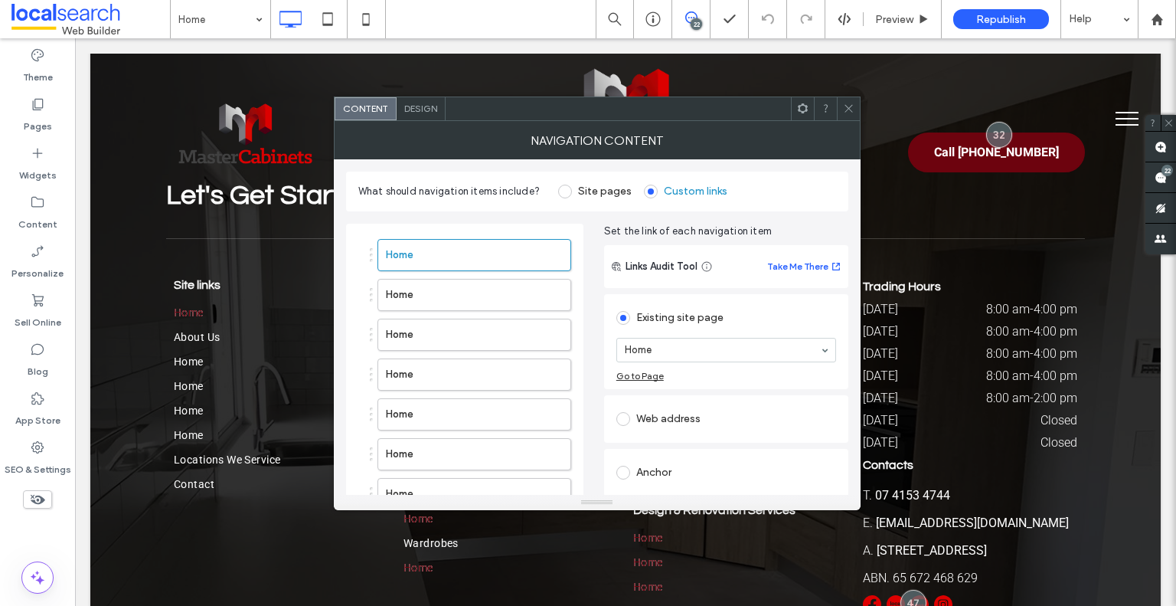
click at [430, 94] on div "Click To Paste" at bounding box center [625, 118] width 919 height 105
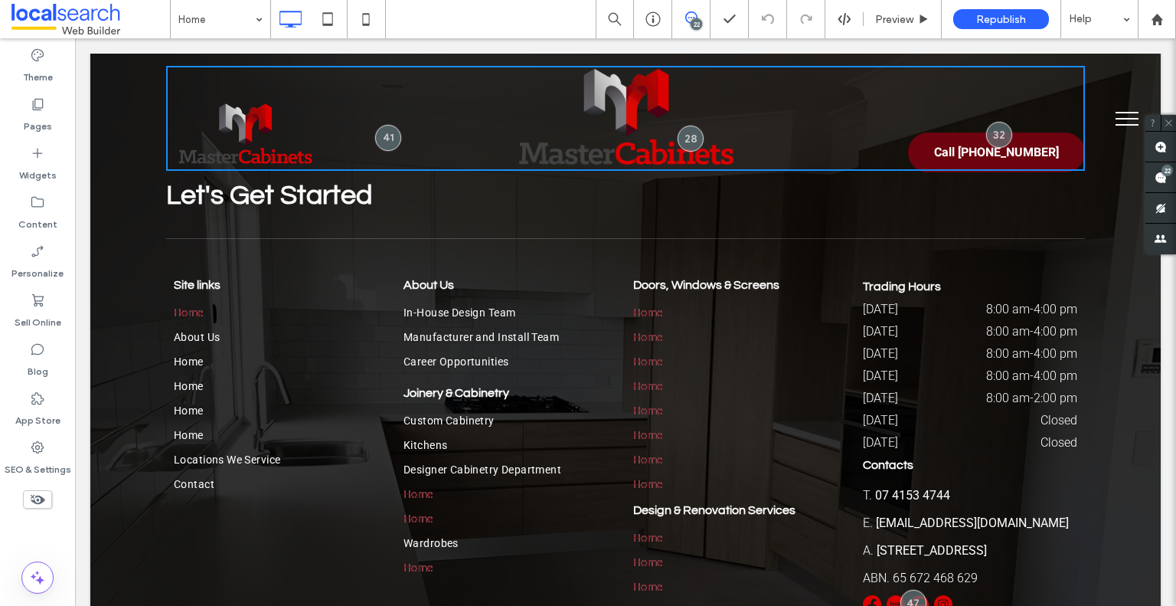
click at [661, 374] on link "Home" at bounding box center [740, 386] width 214 height 25
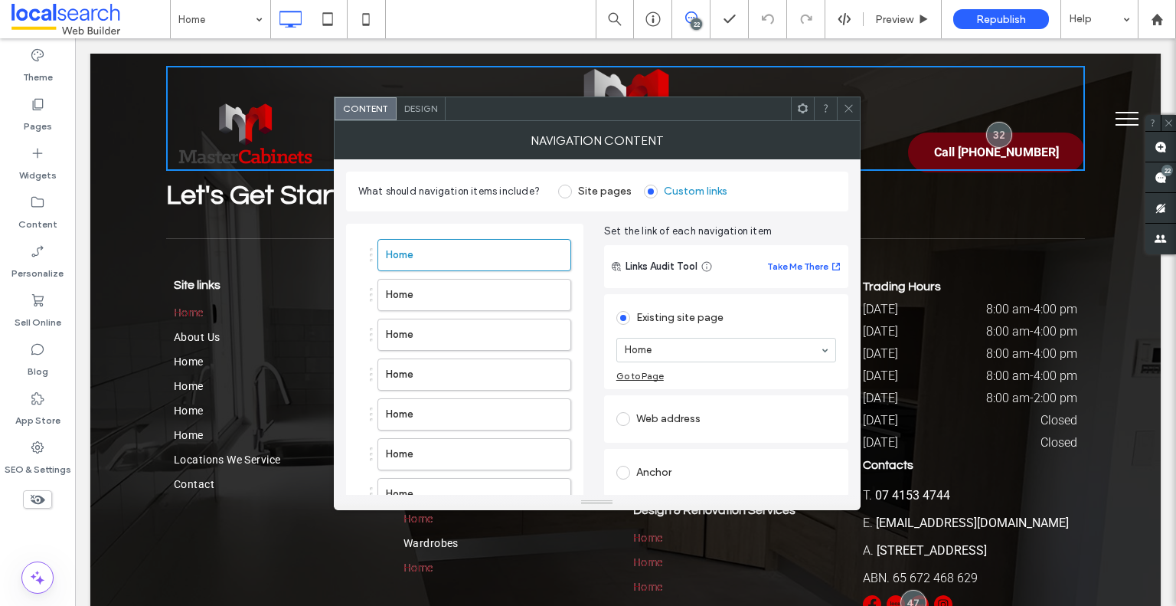
click at [420, 104] on span "Design" at bounding box center [420, 108] width 33 height 11
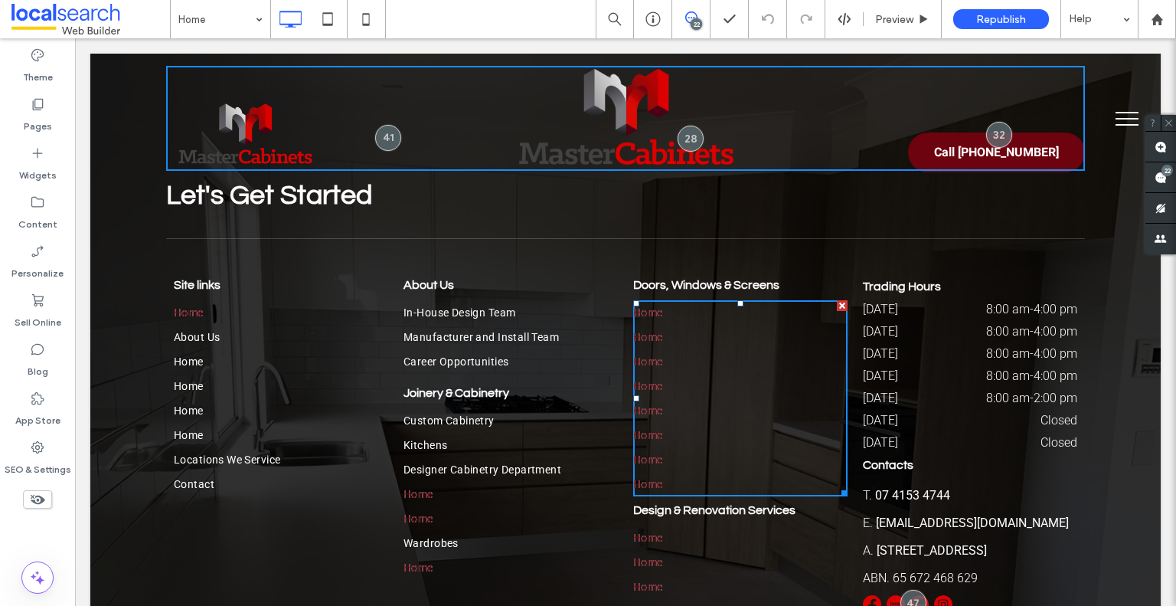
click at [688, 349] on link "Home" at bounding box center [740, 361] width 214 height 25
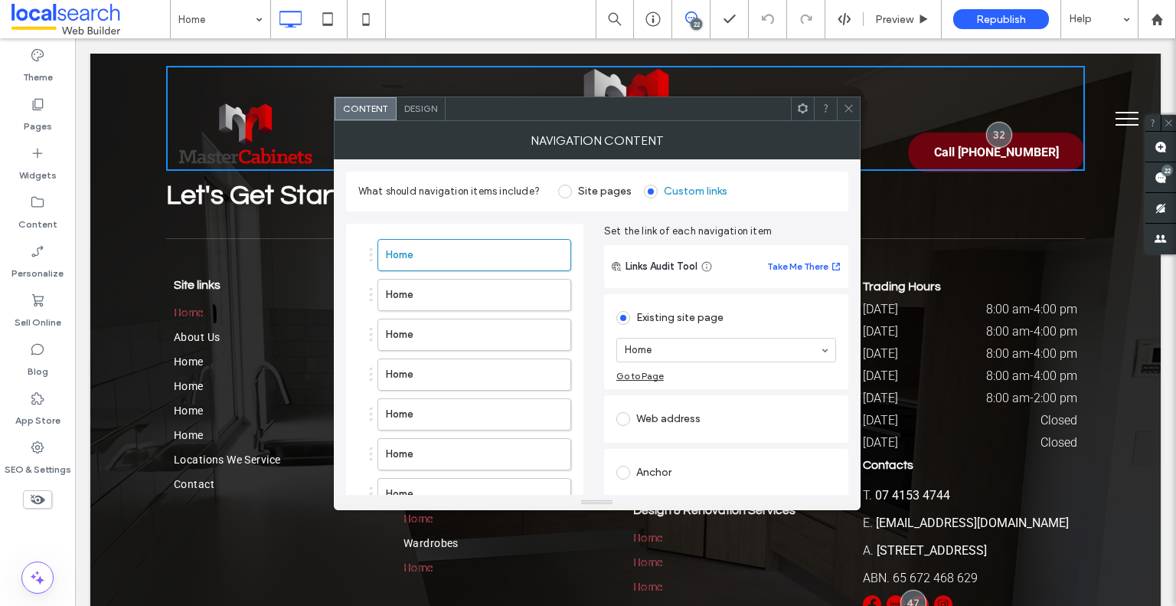
click at [425, 112] on span "Design" at bounding box center [420, 108] width 33 height 11
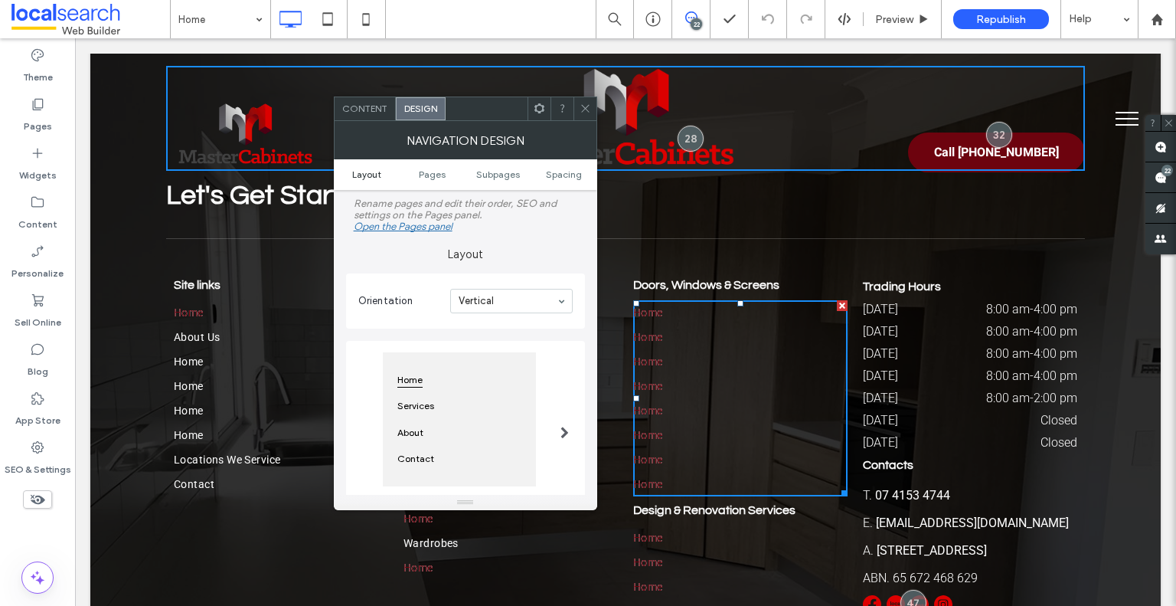
click at [388, 173] on link "Layout" at bounding box center [367, 173] width 66 height 11
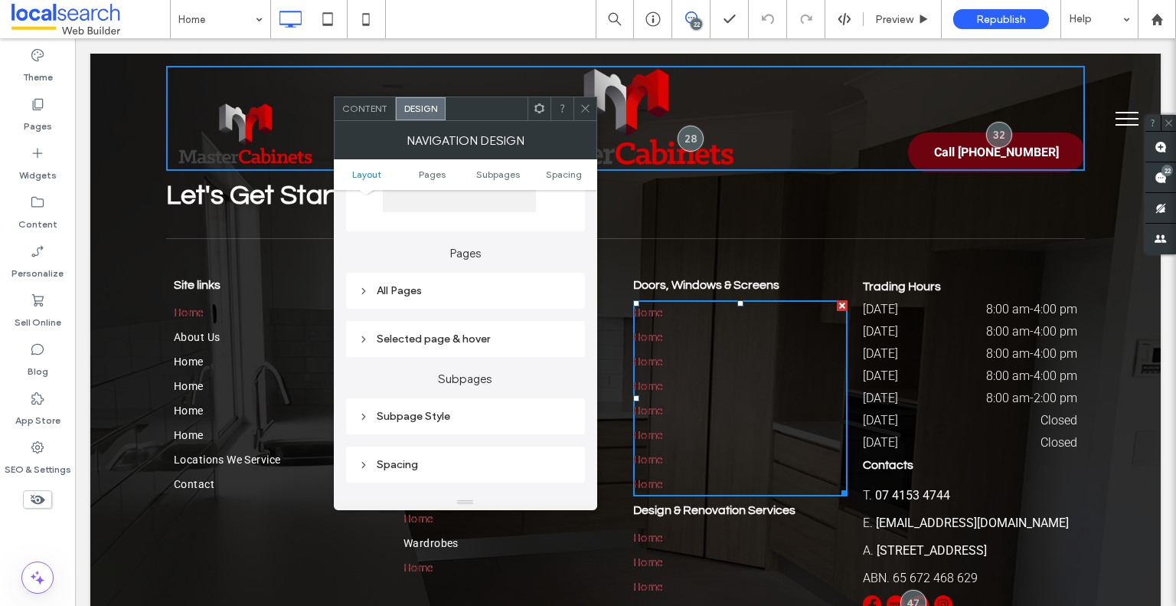
click at [448, 296] on div "All Pages" at bounding box center [465, 290] width 214 height 13
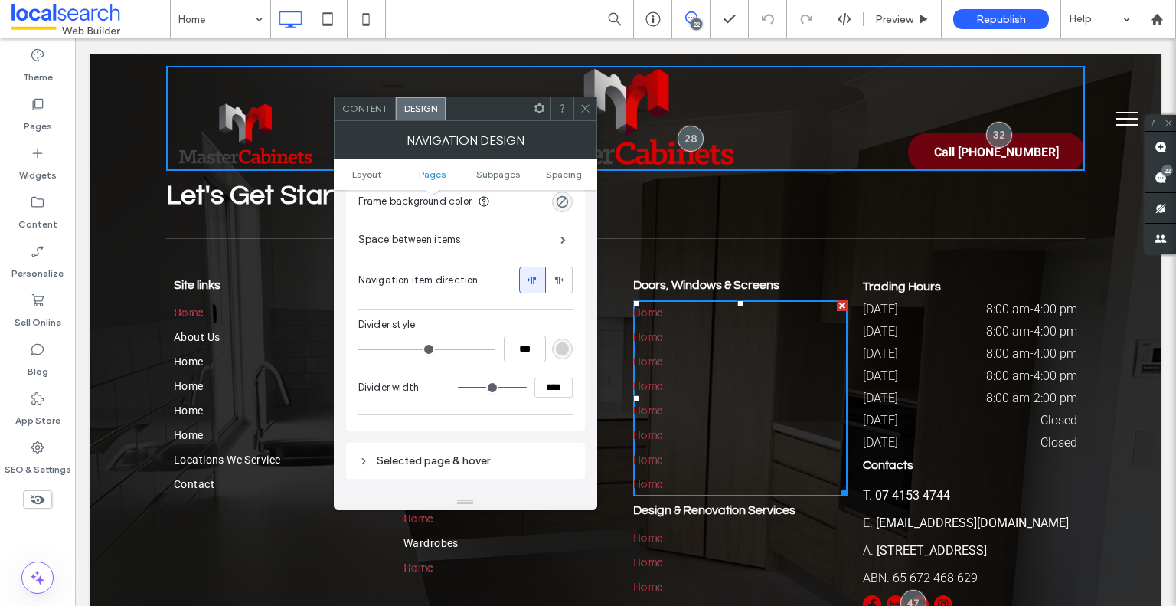
scroll to position [351, 0]
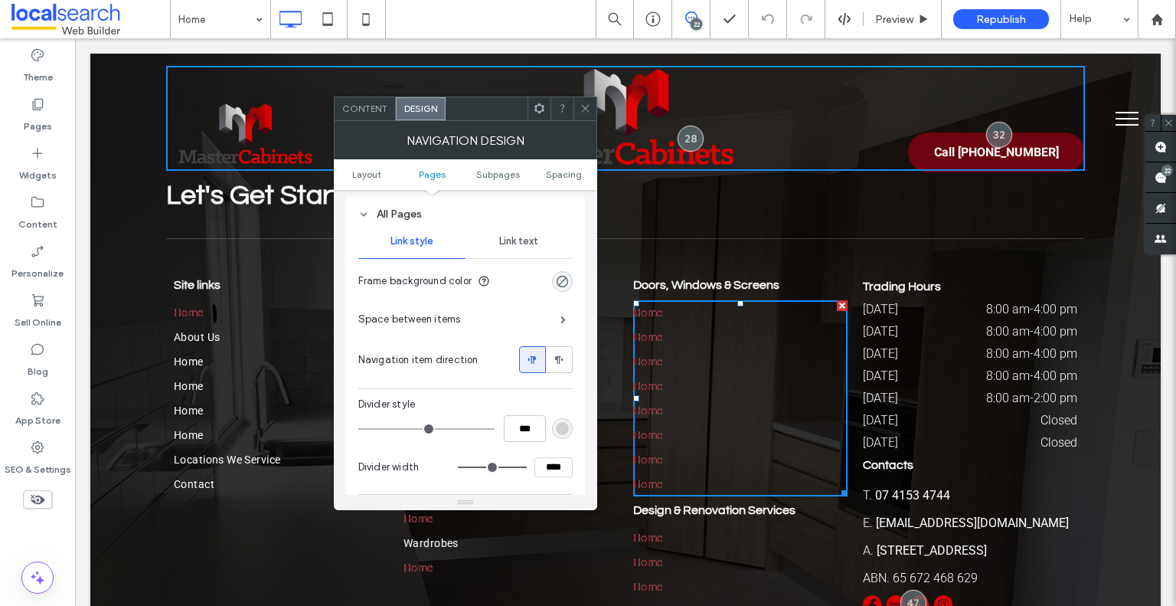
click at [524, 247] on span "Link text" at bounding box center [518, 241] width 39 height 12
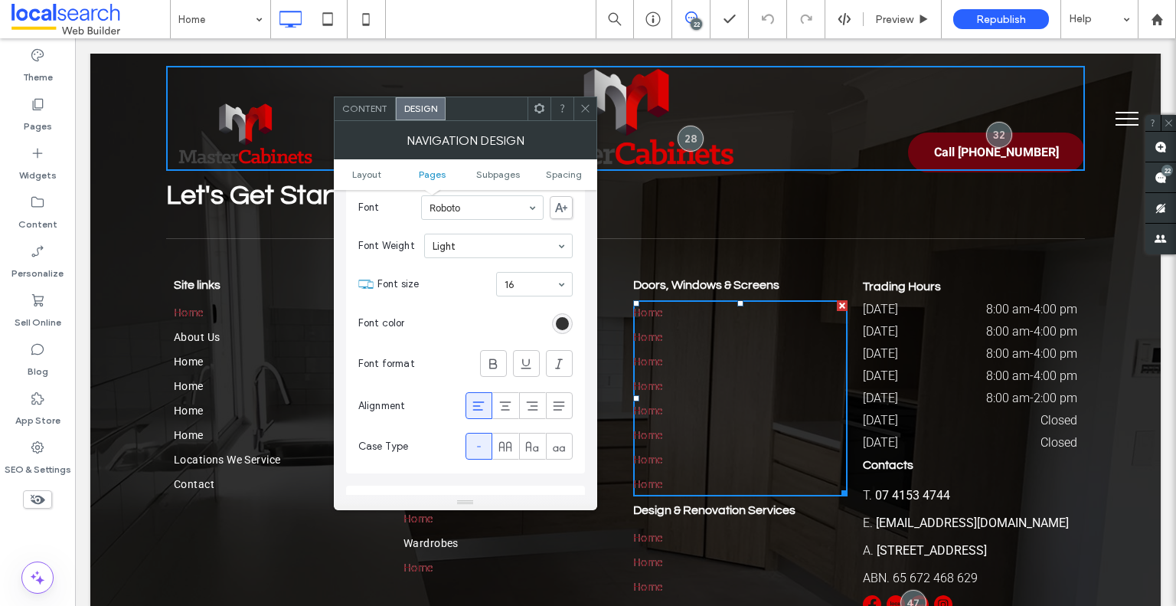
scroll to position [427, 0]
click at [558, 319] on div "rgb(51, 51, 51)" at bounding box center [562, 321] width 13 height 13
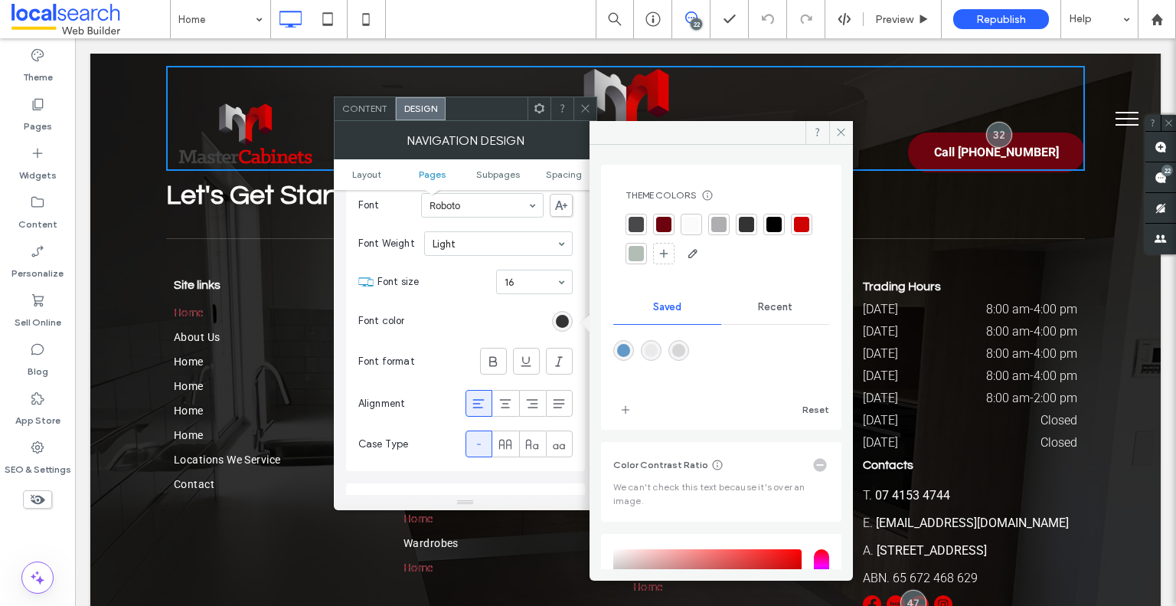
click at [688, 218] on div at bounding box center [691, 224] width 15 height 15
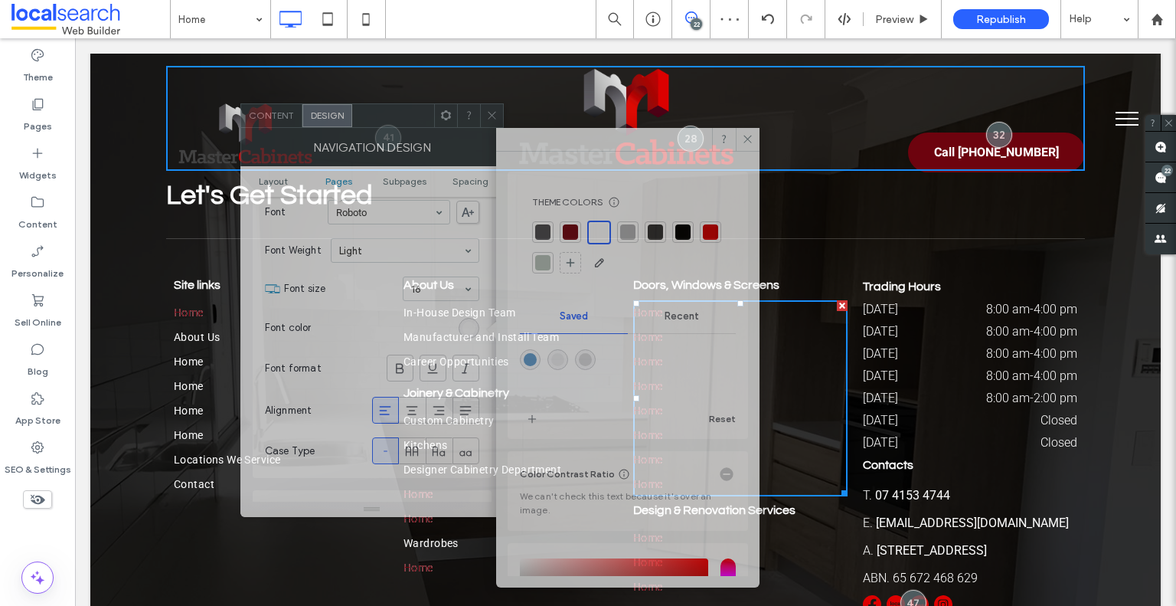
drag, startPoint x: 498, startPoint y: 106, endPoint x: 405, endPoint y: 113, distance: 93.7
click at [405, 113] on div at bounding box center [393, 115] width 82 height 23
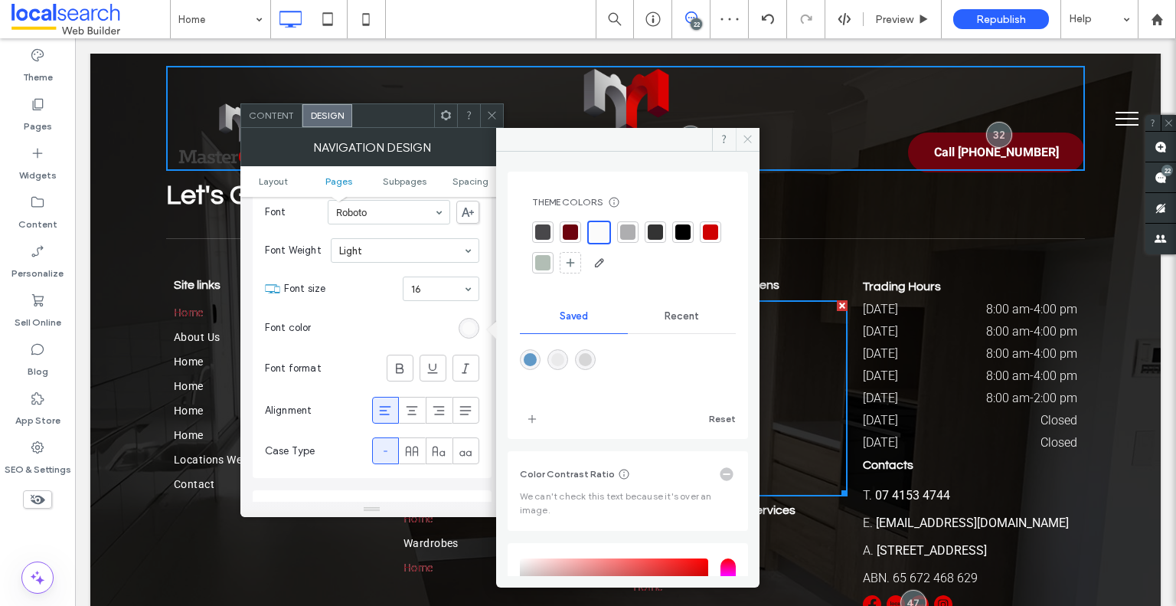
drag, startPoint x: 743, startPoint y: 140, endPoint x: 534, endPoint y: 89, distance: 214.5
click at [743, 140] on icon at bounding box center [747, 138] width 11 height 11
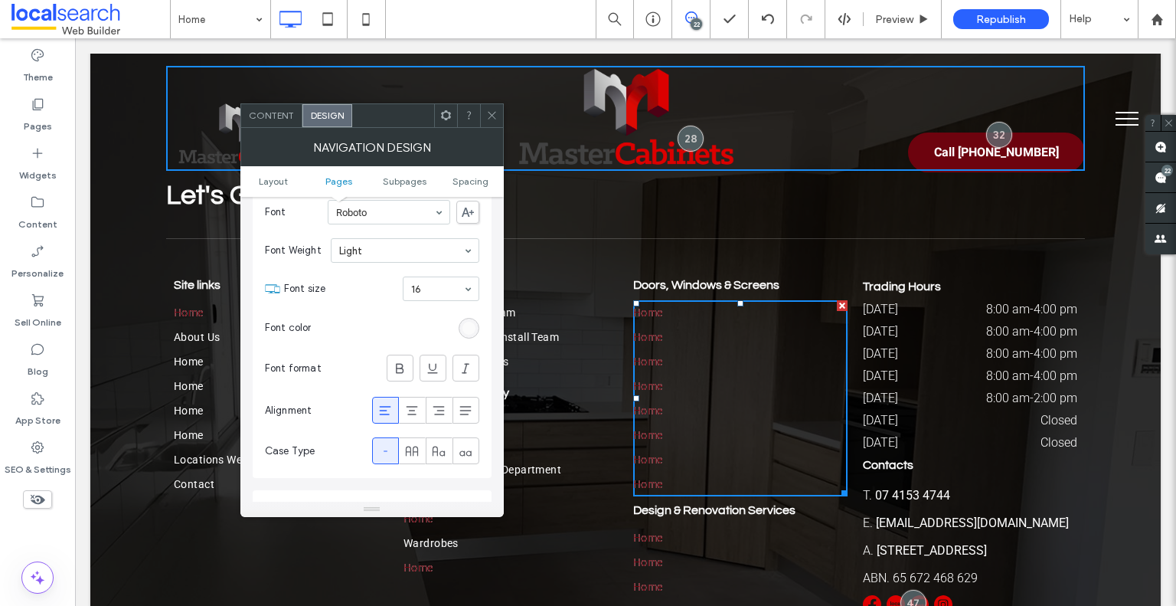
drag, startPoint x: 490, startPoint y: 112, endPoint x: 502, endPoint y: 132, distance: 23.0
click at [490, 113] on icon at bounding box center [491, 114] width 11 height 11
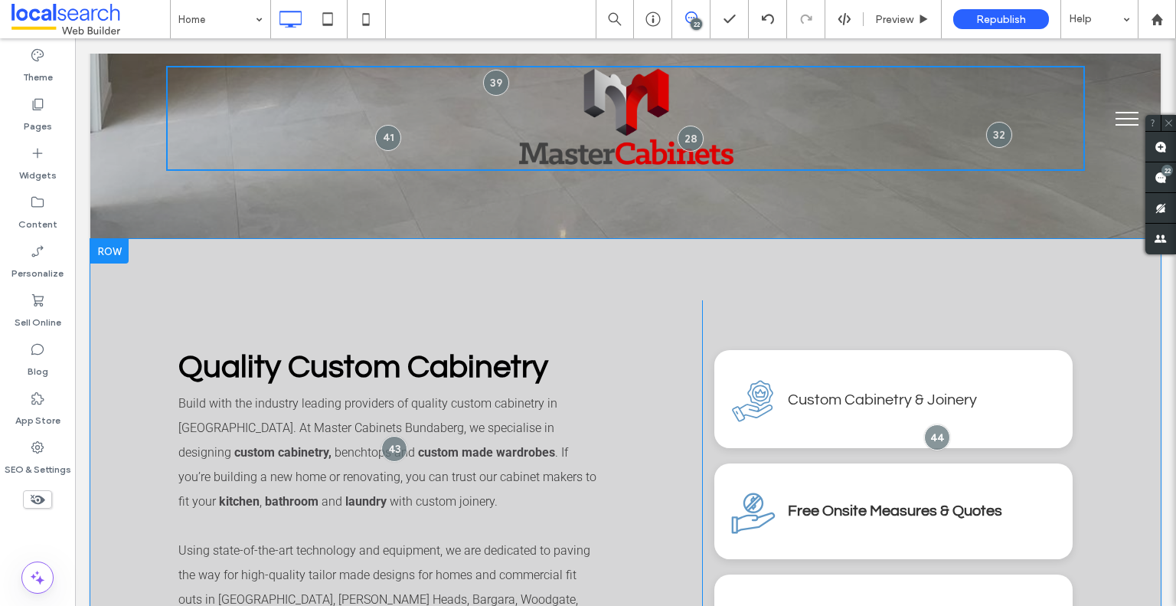
scroll to position [777, 0]
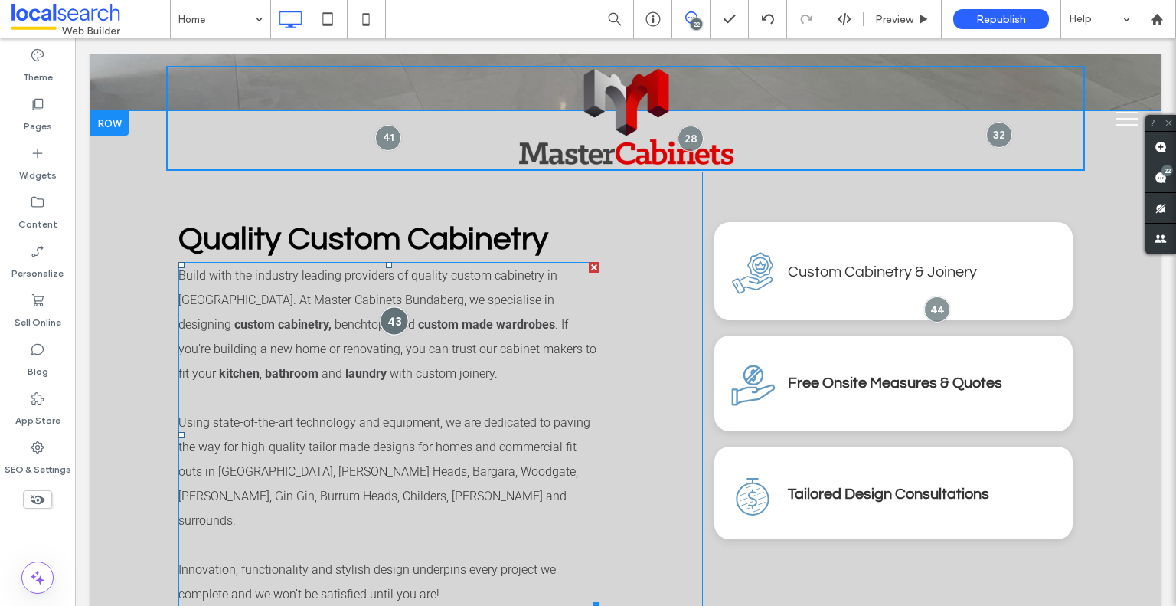
click at [391, 313] on div at bounding box center [394, 320] width 28 height 28
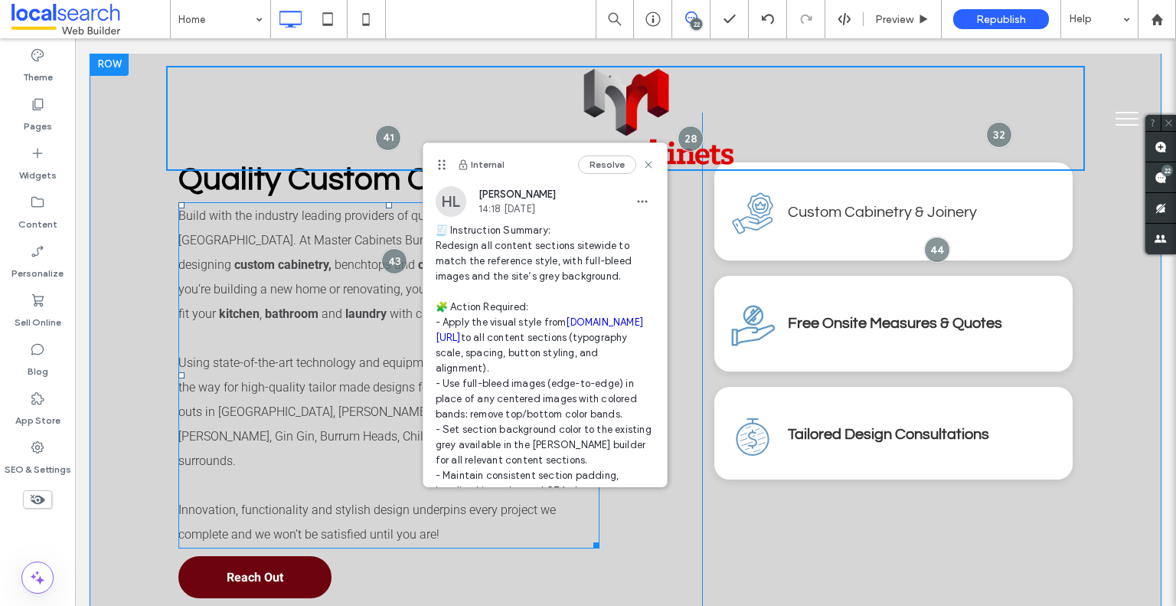
scroll to position [854, 0]
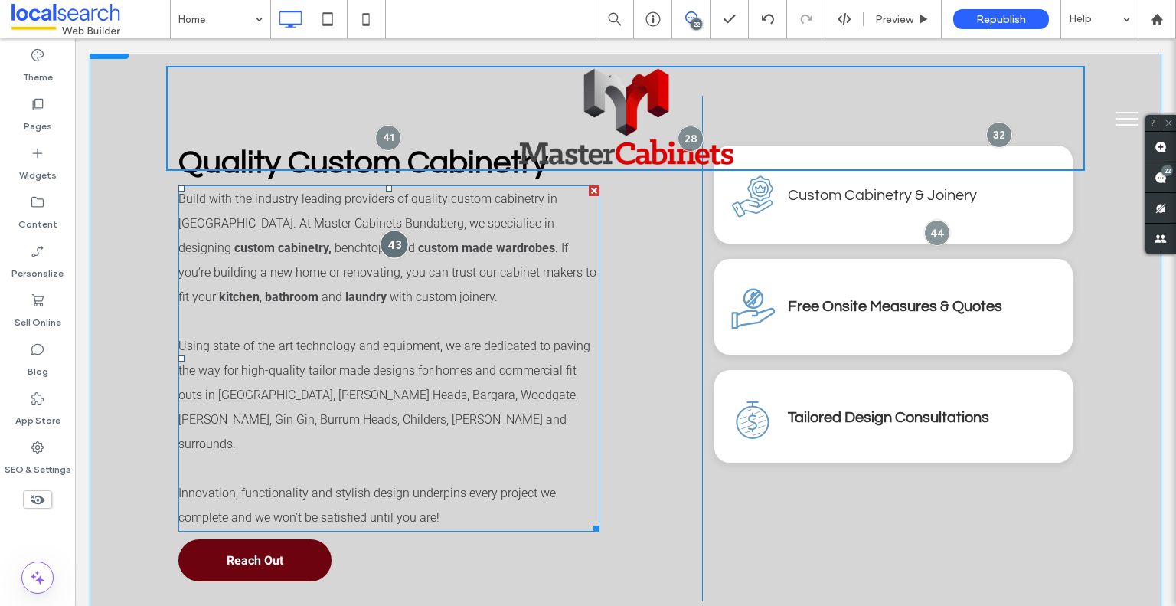
click at [393, 245] on div at bounding box center [394, 244] width 28 height 28
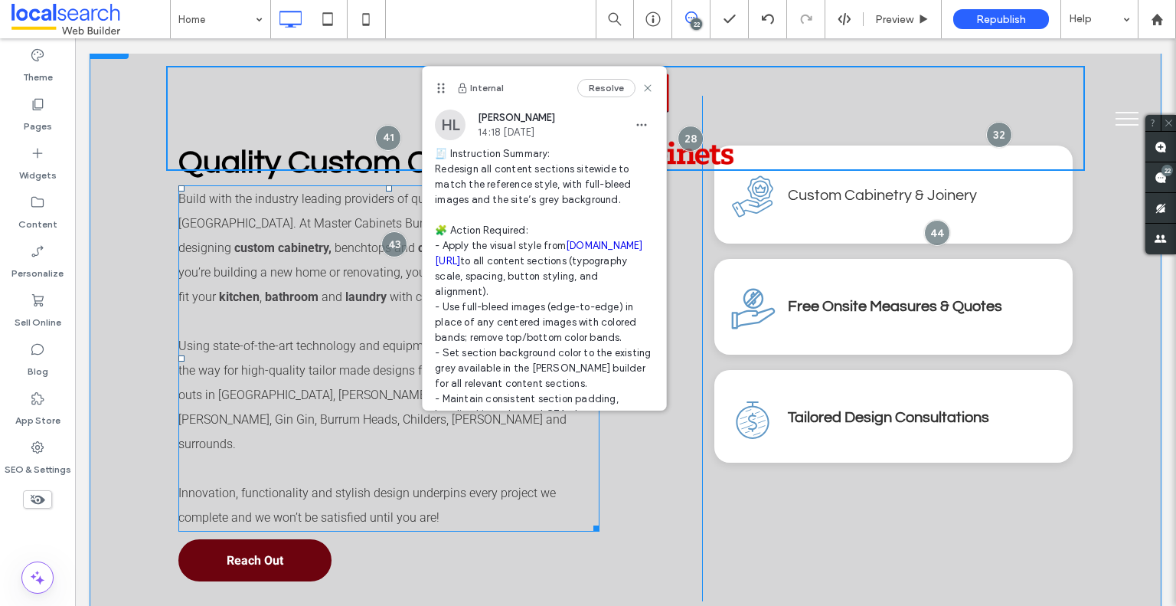
scroll to position [777, 0]
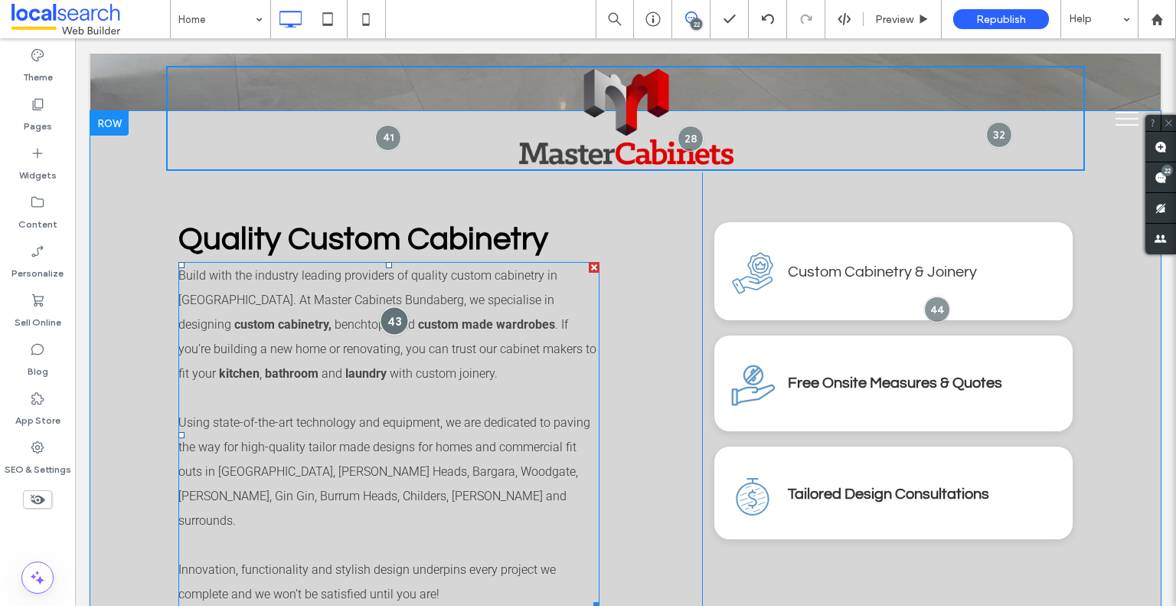
click at [388, 315] on div at bounding box center [394, 320] width 28 height 28
click at [392, 311] on div at bounding box center [394, 320] width 28 height 28
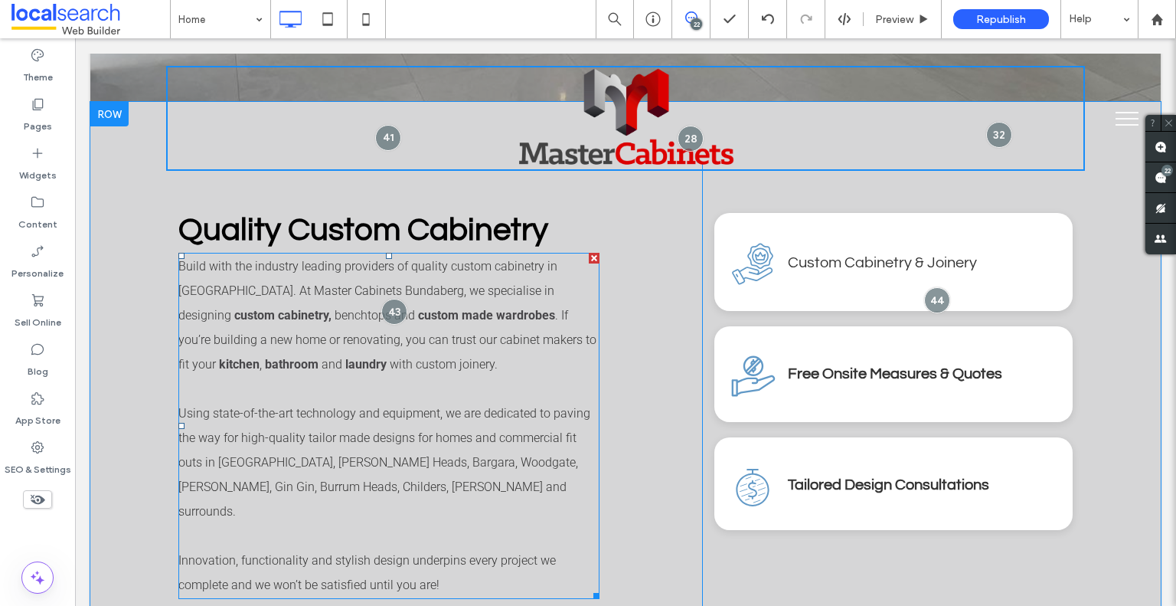
scroll to position [854, 0]
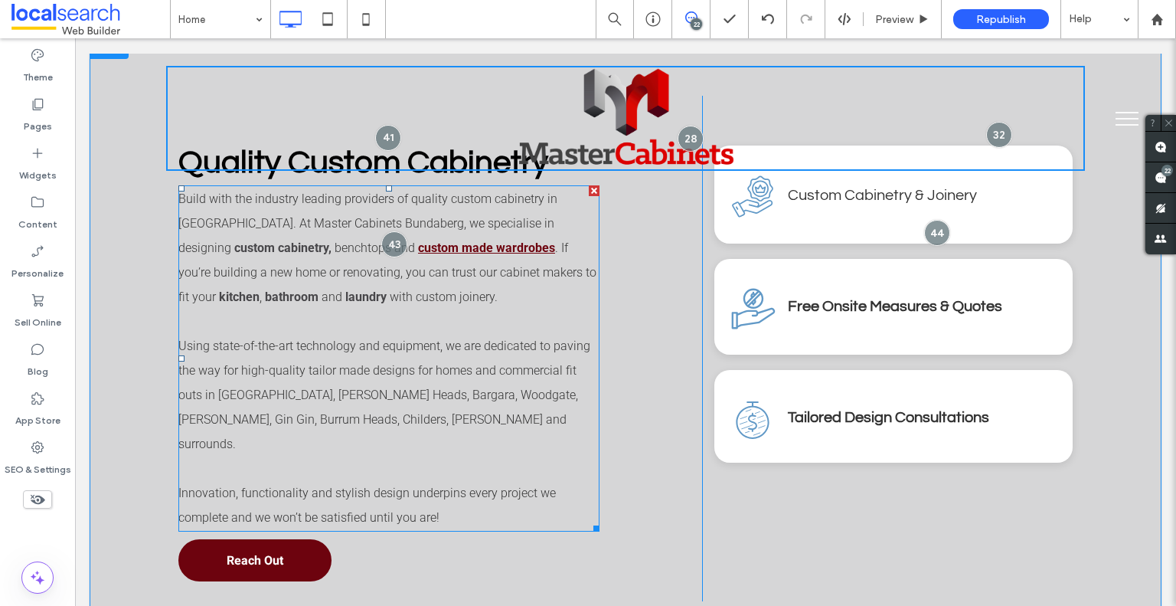
drag, startPoint x: 395, startPoint y: 241, endPoint x: 417, endPoint y: 254, distance: 25.1
click at [395, 240] on div at bounding box center [394, 244] width 26 height 26
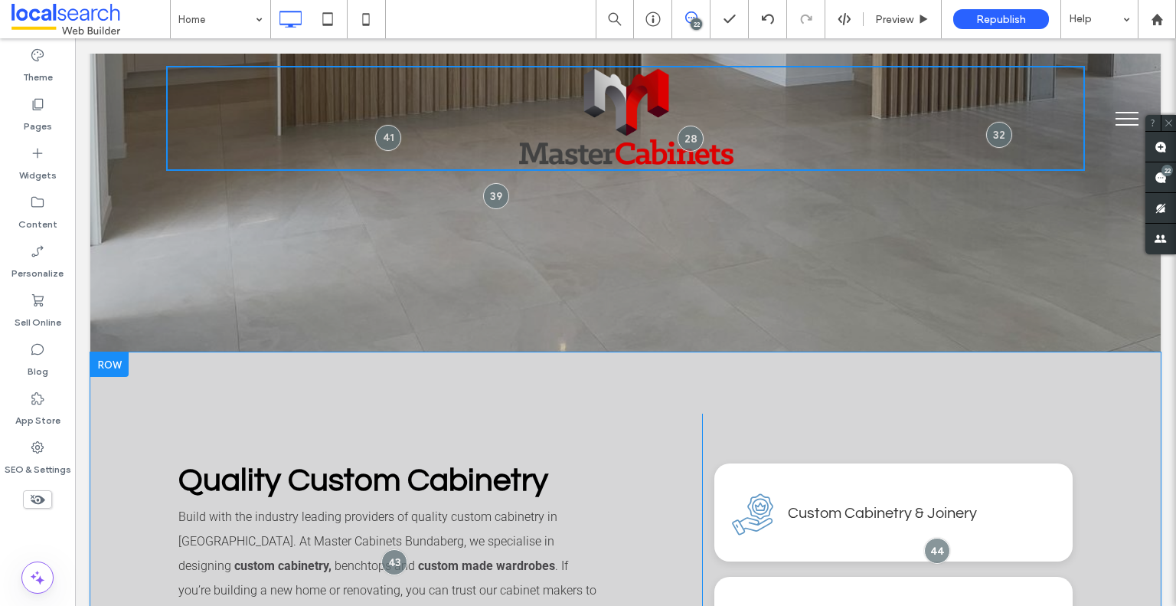
scroll to position [842, 0]
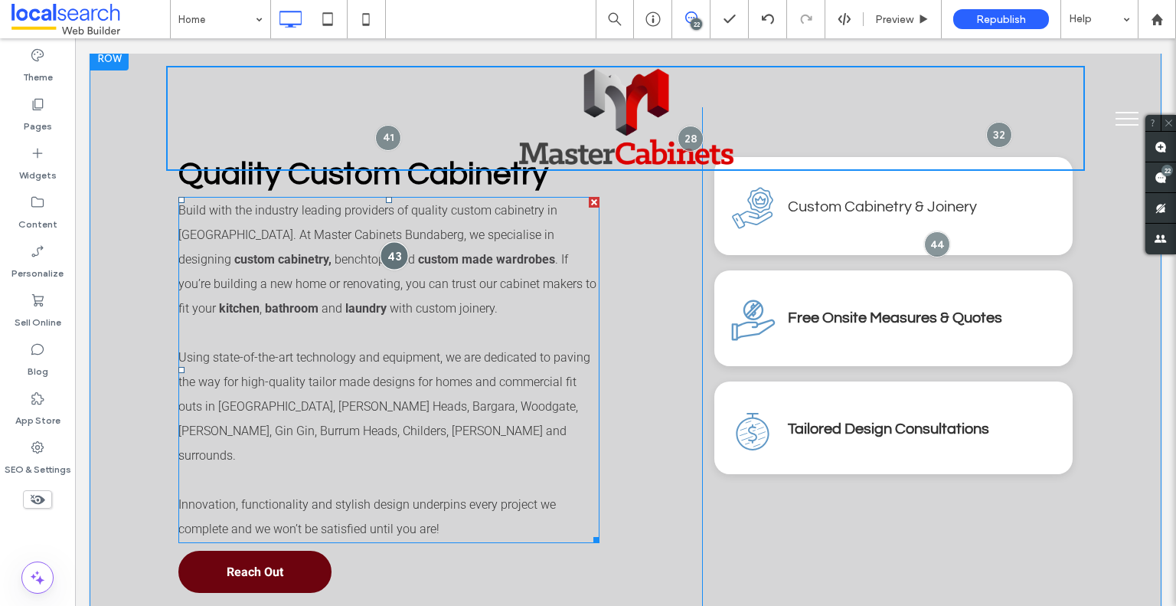
click at [388, 251] on div at bounding box center [394, 255] width 28 height 28
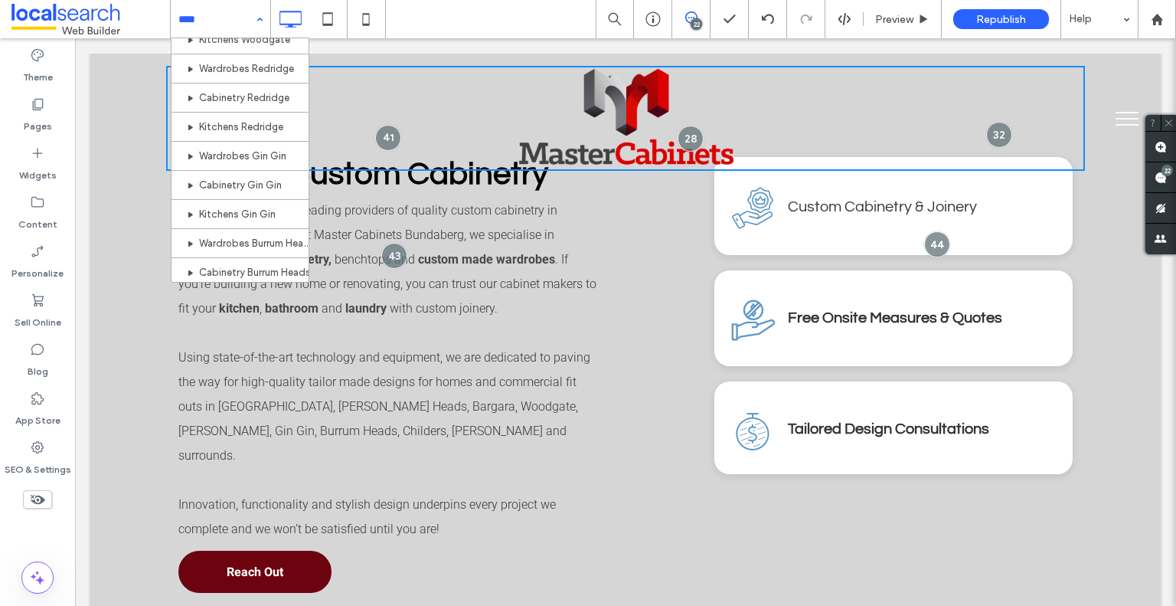
scroll to position [564, 0]
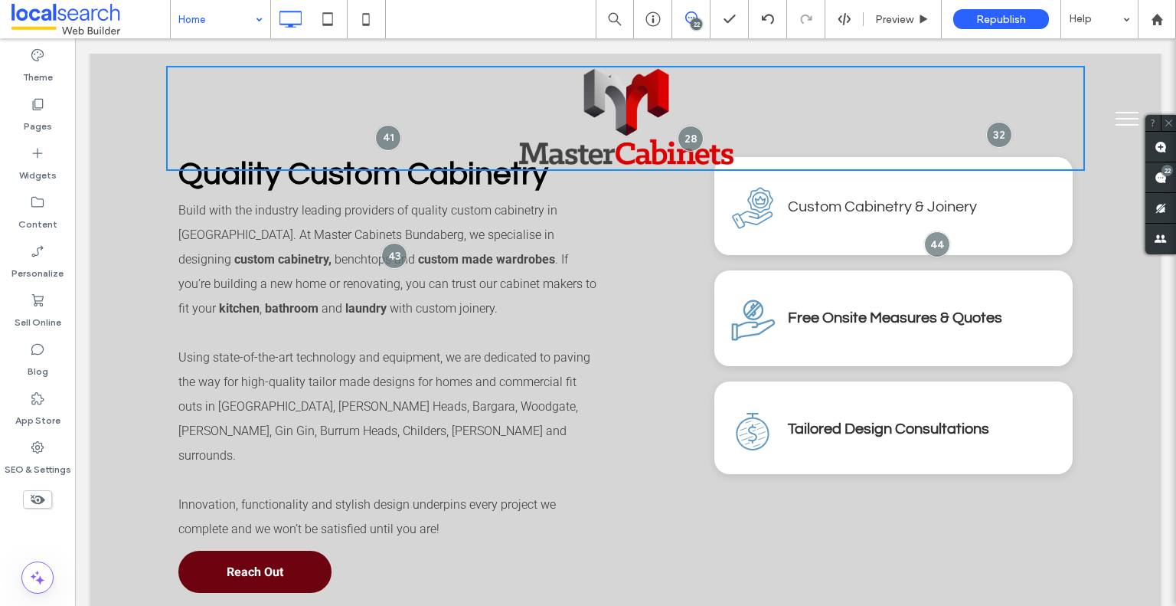
click at [248, 25] on div "Home" at bounding box center [221, 19] width 100 height 38
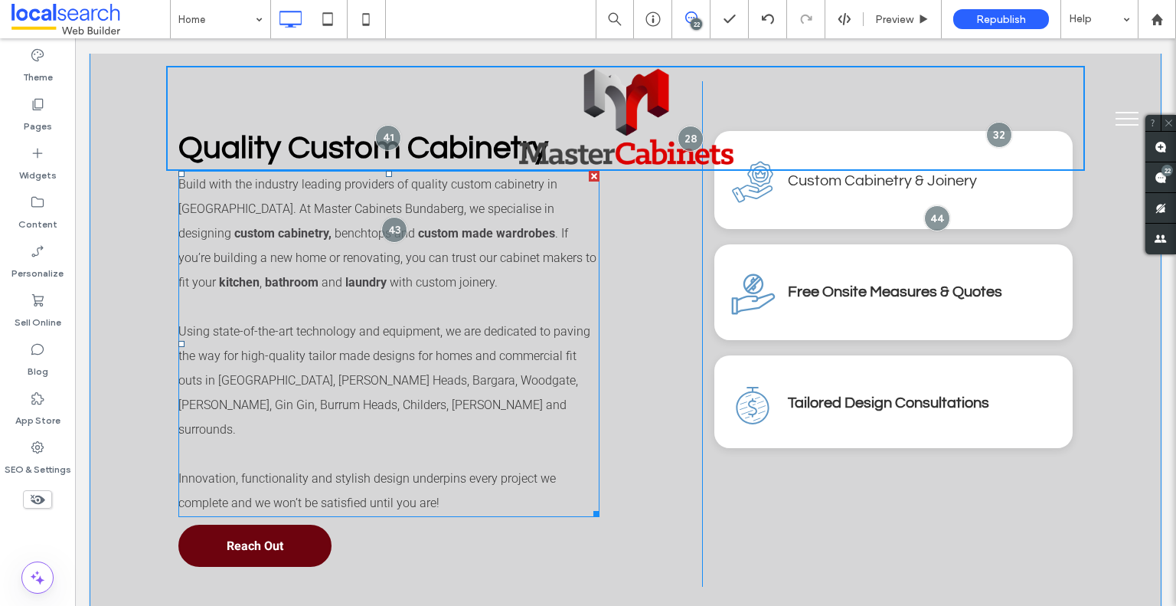
scroll to position [842, 0]
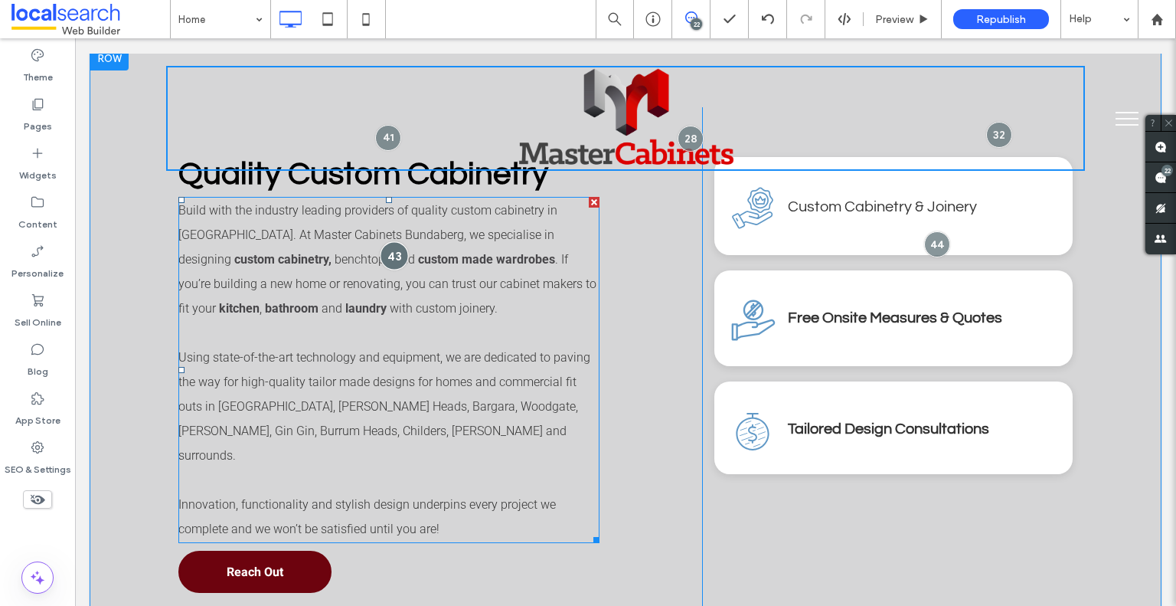
click at [387, 248] on div at bounding box center [394, 255] width 28 height 28
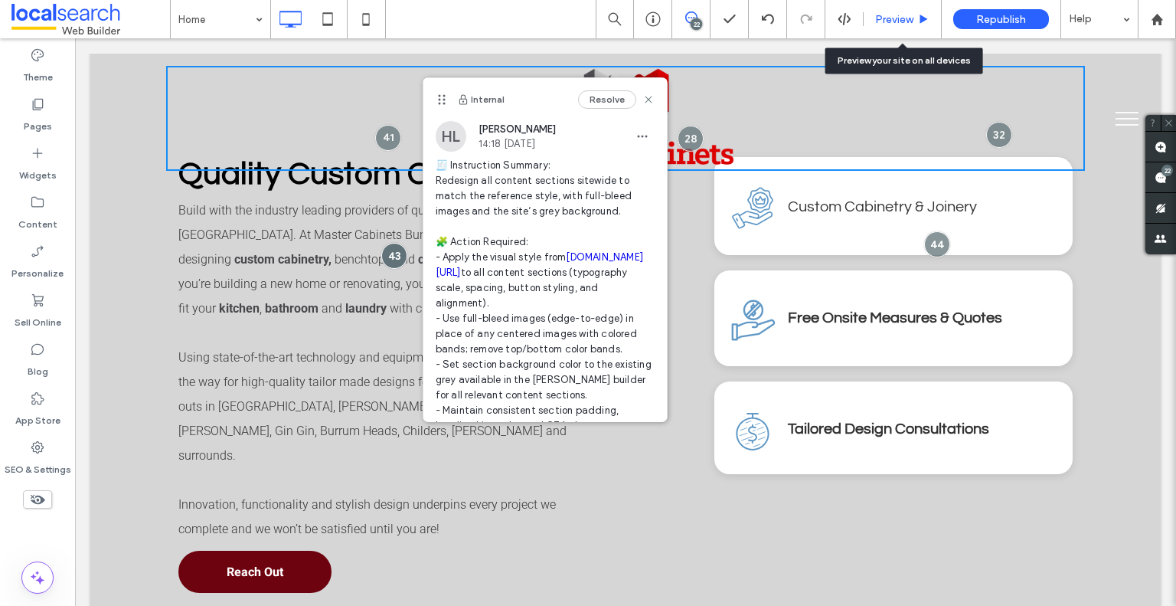
click at [901, 15] on span "Preview" at bounding box center [894, 19] width 38 height 13
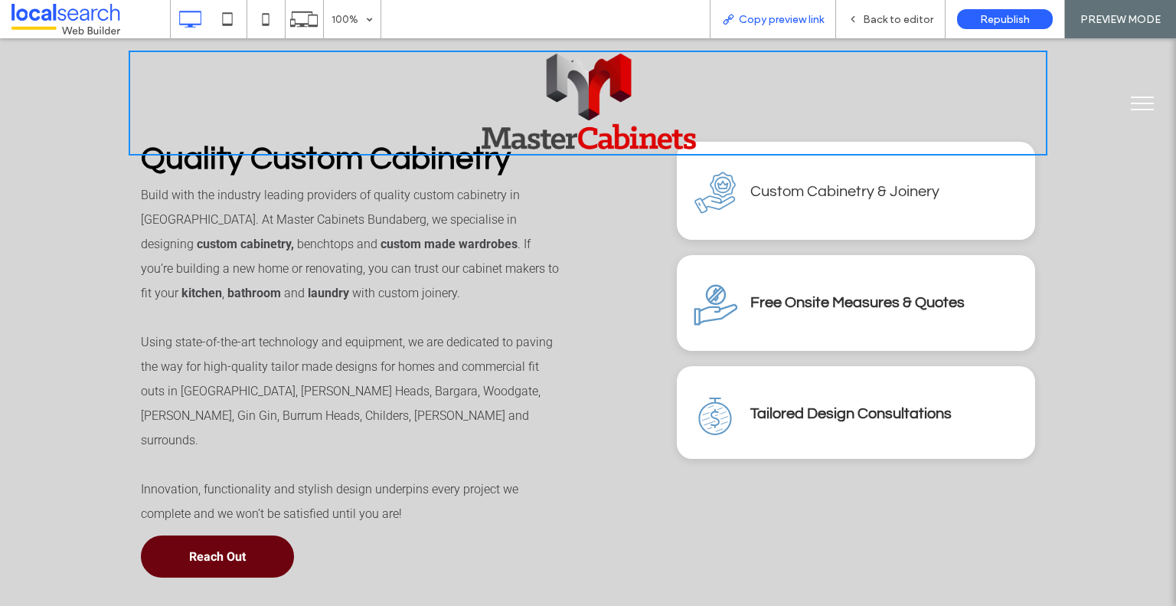
click at [744, 16] on span "Copy preview link" at bounding box center [781, 19] width 85 height 13
click at [753, 9] on div "Copy preview link" at bounding box center [773, 19] width 126 height 38
